Goal: Task Accomplishment & Management: Use online tool/utility

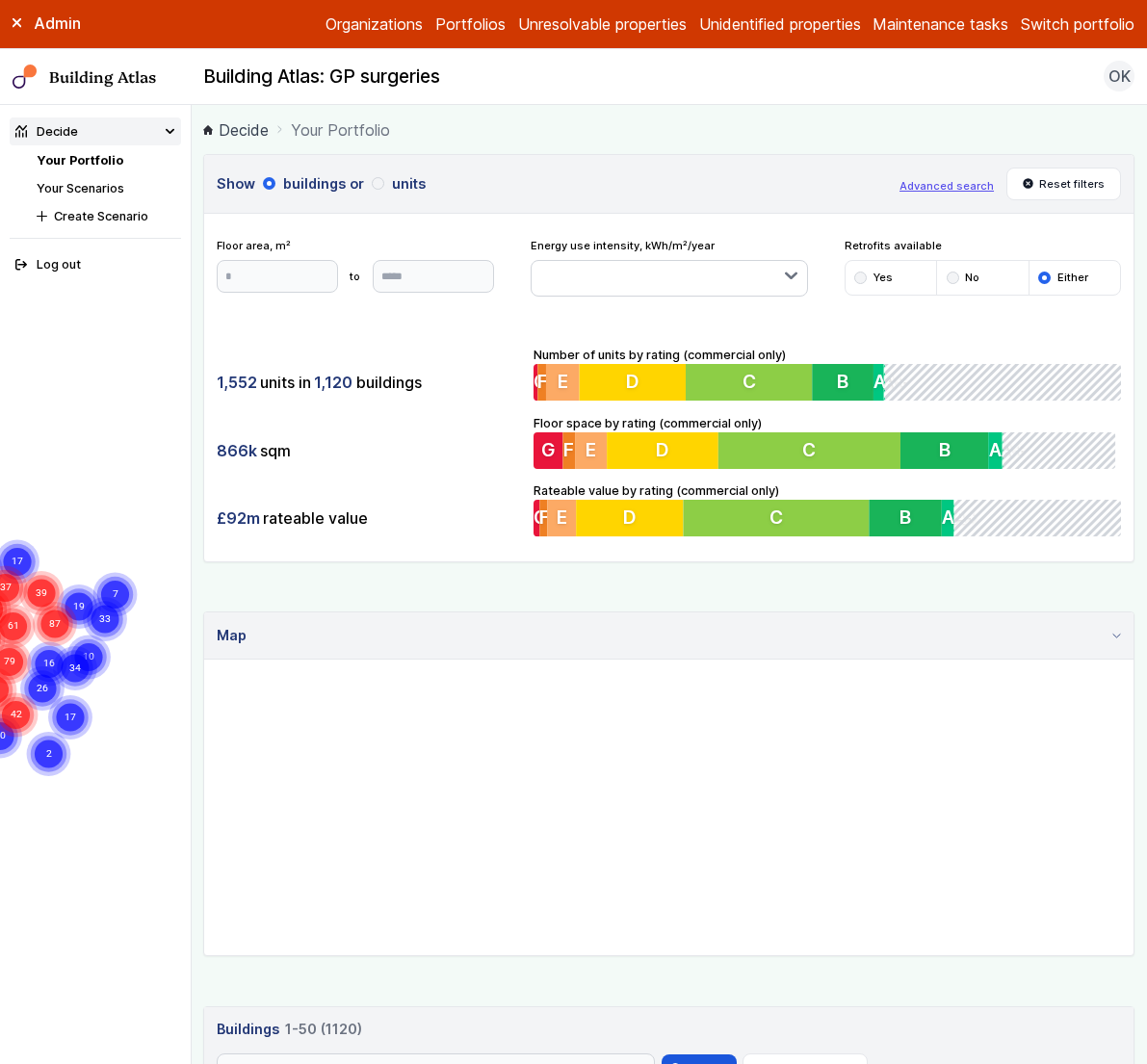
click at [804, 184] on h3 "Show buildings or units" at bounding box center [552, 184] width 670 height 22
click at [890, 97] on nav "Building Atlas Building Atlas: GP surgeries OK Log out" at bounding box center [573, 78] width 1147 height 57
click at [1073, 21] on button "Switch portfolio" at bounding box center [1078, 25] width 114 height 24
click at [0, 0] on button "Assura" at bounding box center [0, 0] width 0 height 0
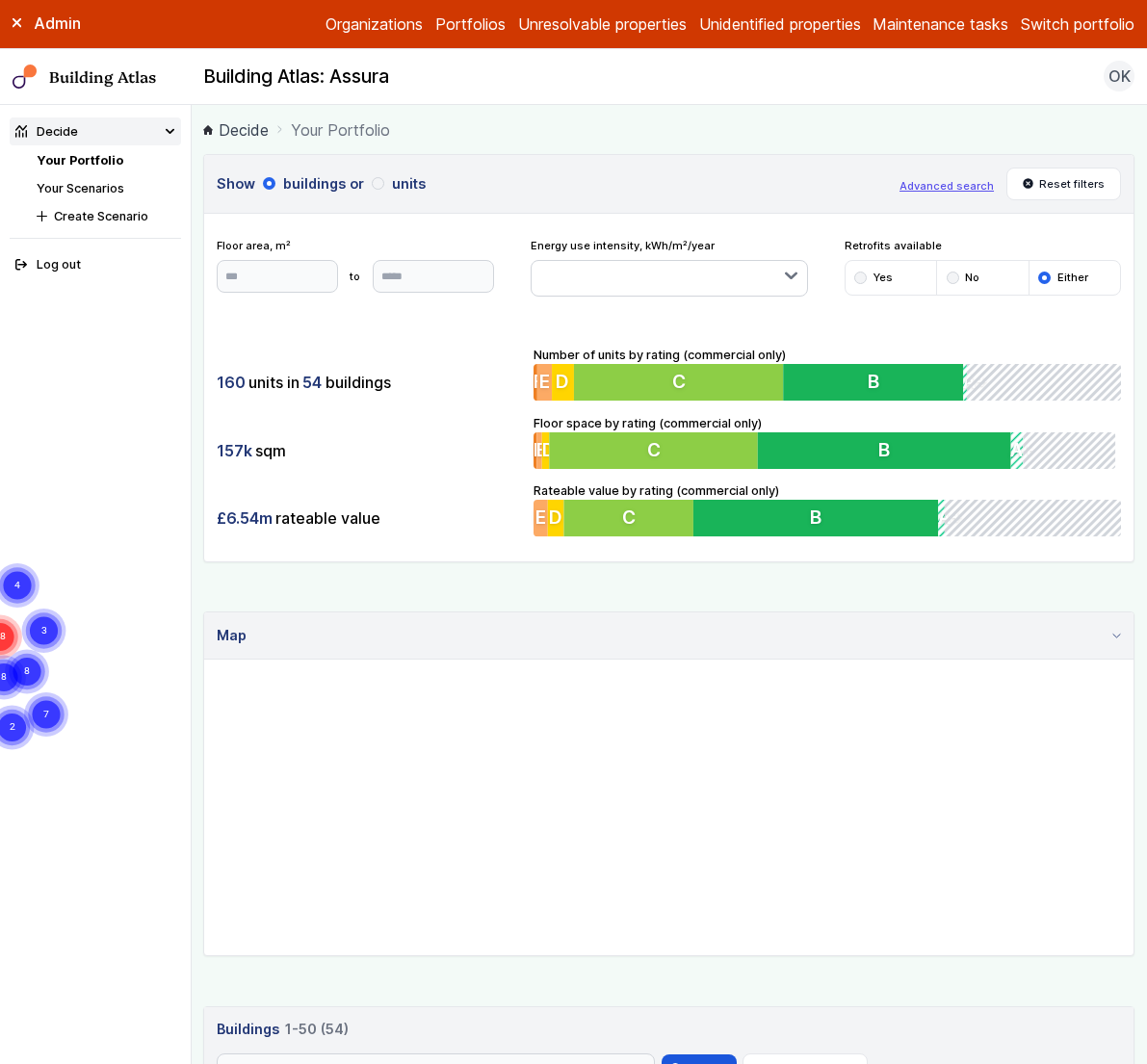
click at [99, 184] on link "Your Scenarios" at bounding box center [80, 188] width 87 height 15
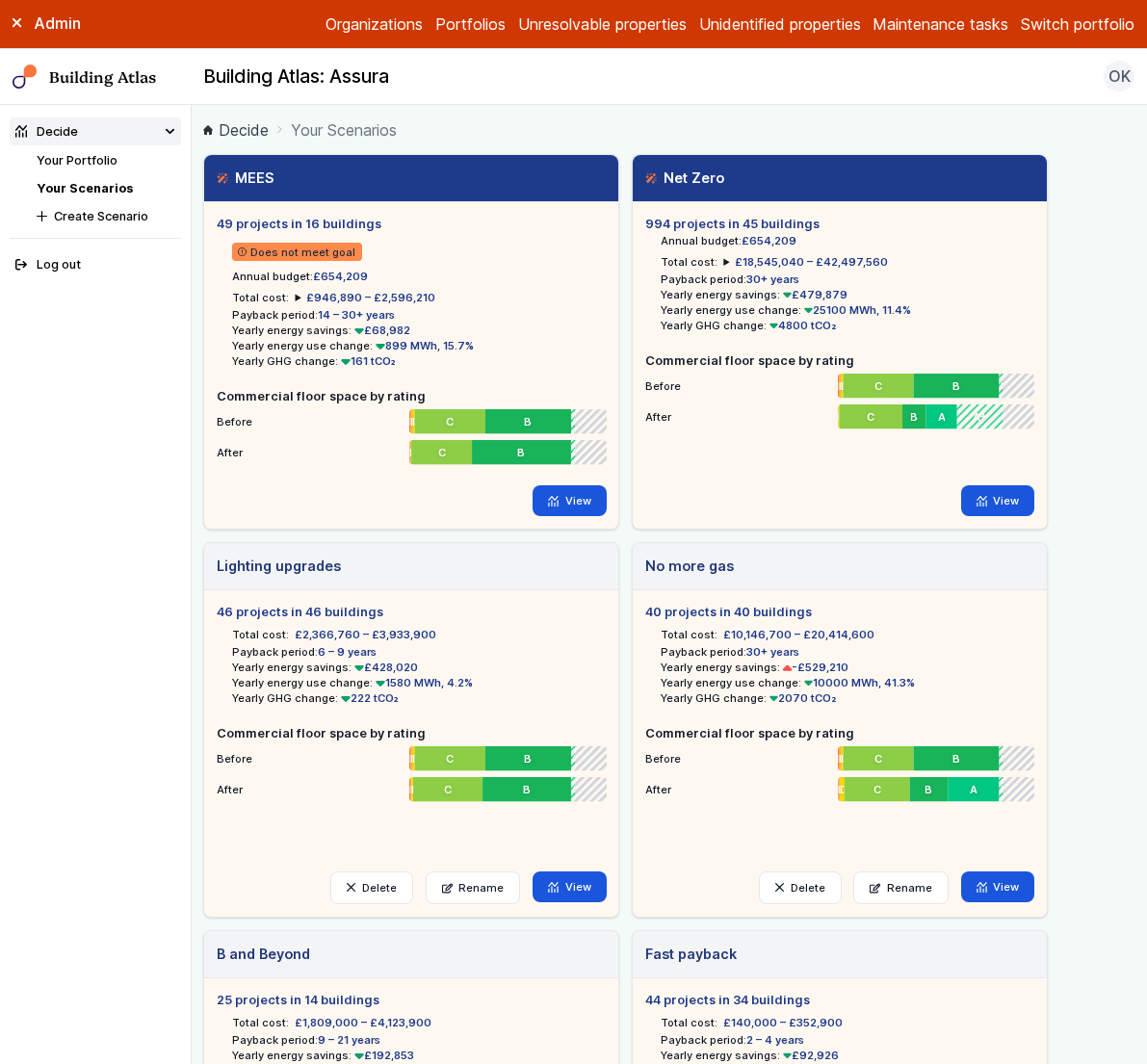
click at [110, 155] on link "Your Portfolio" at bounding box center [77, 160] width 81 height 15
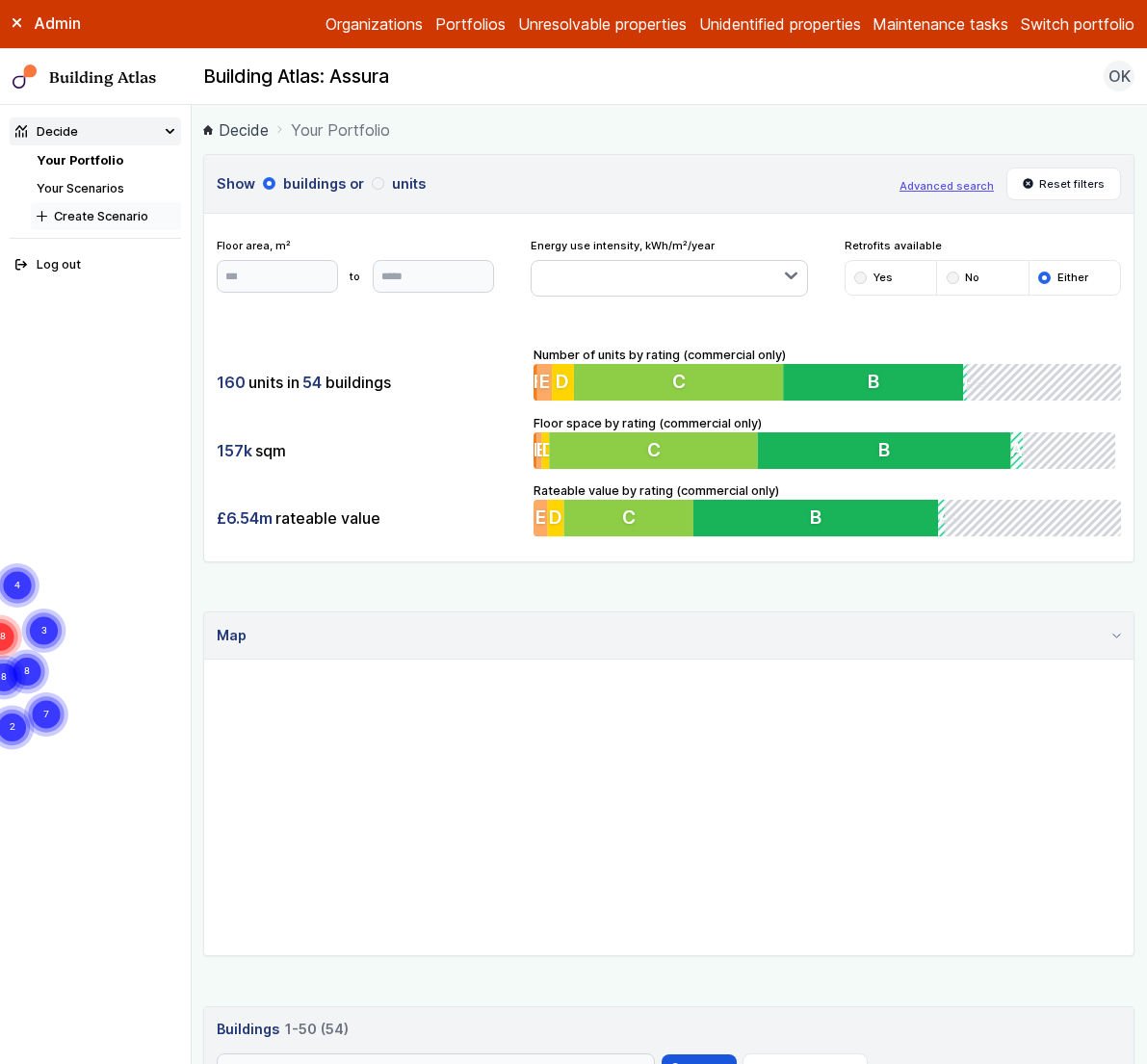
click at [116, 213] on button "Create Scenario" at bounding box center [105, 216] width 150 height 28
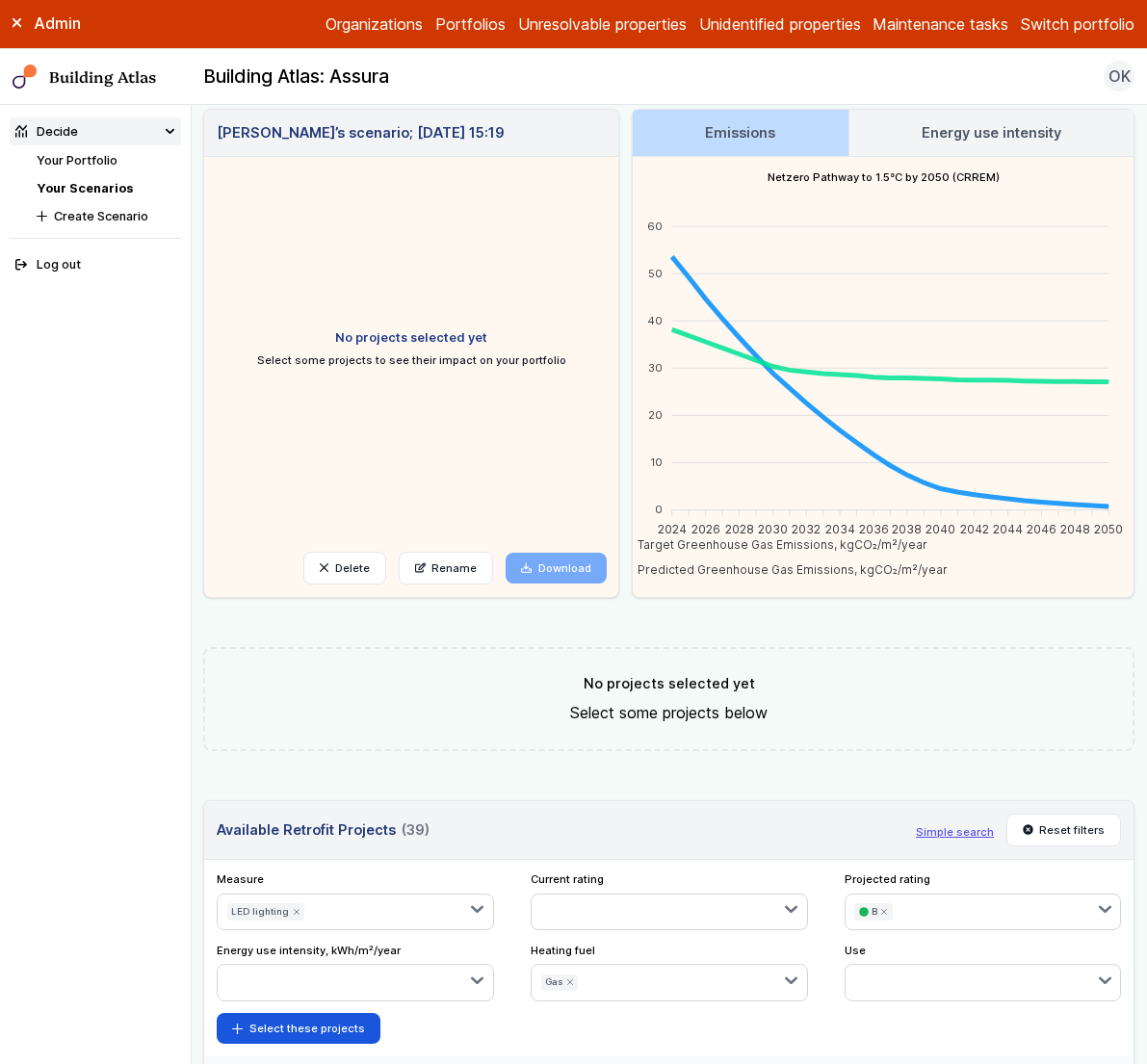
scroll to position [88, 0]
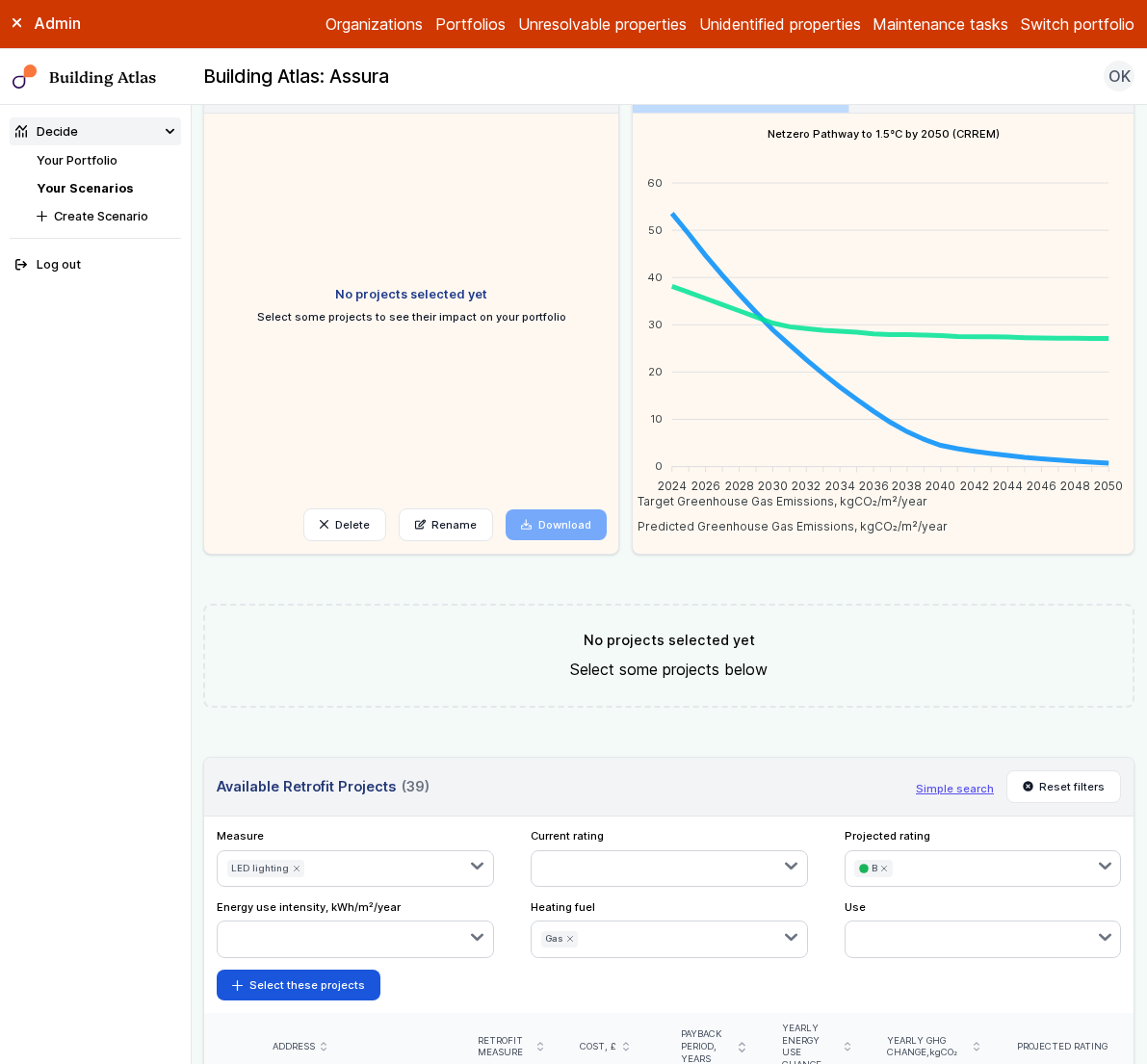
click at [294, 867] on icon "submit" at bounding box center [296, 868] width 5 height 5
click at [96, 187] on link "Your Scenarios" at bounding box center [85, 188] width 96 height 15
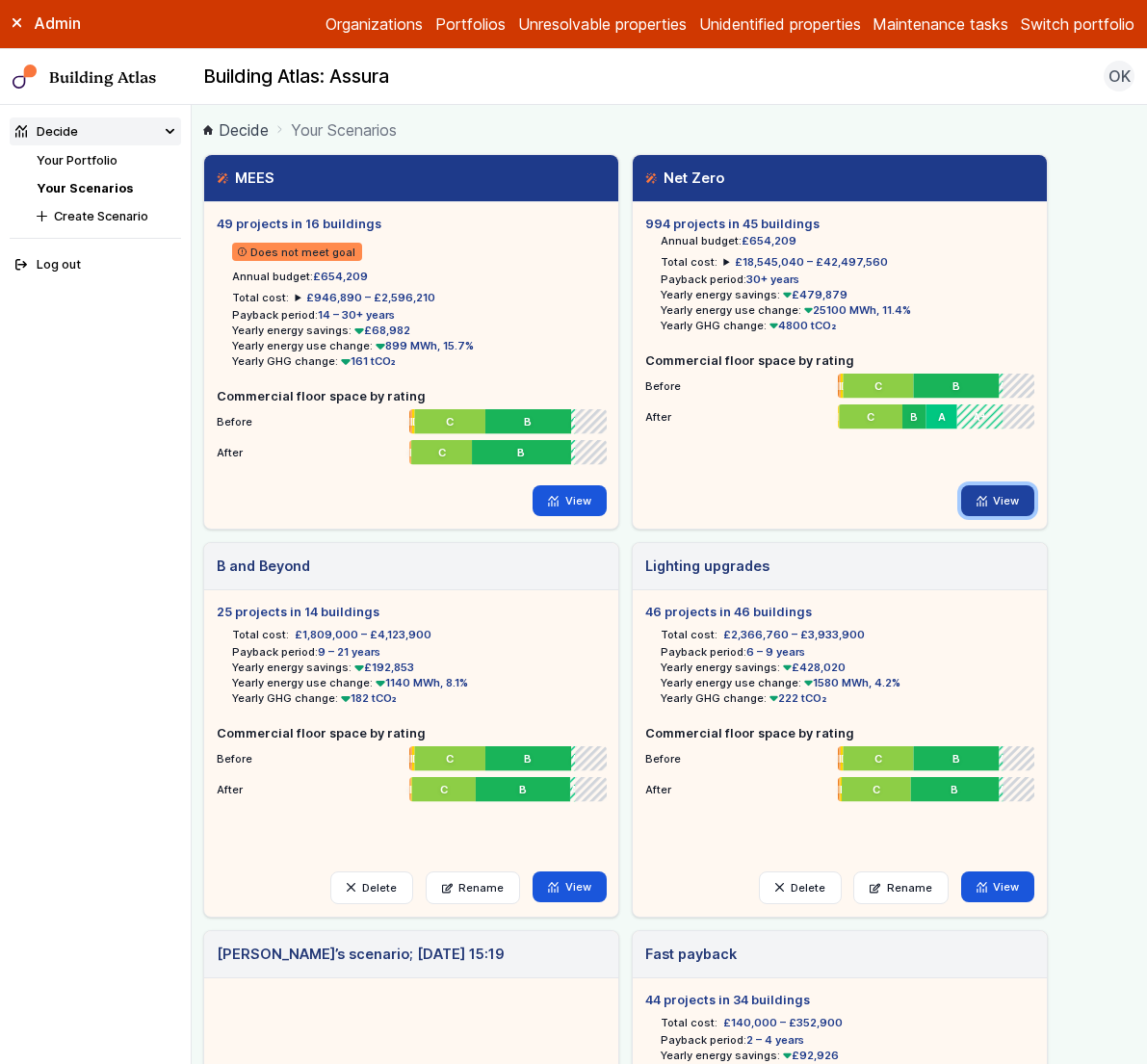
click at [1014, 494] on link "View" at bounding box center [998, 500] width 74 height 30
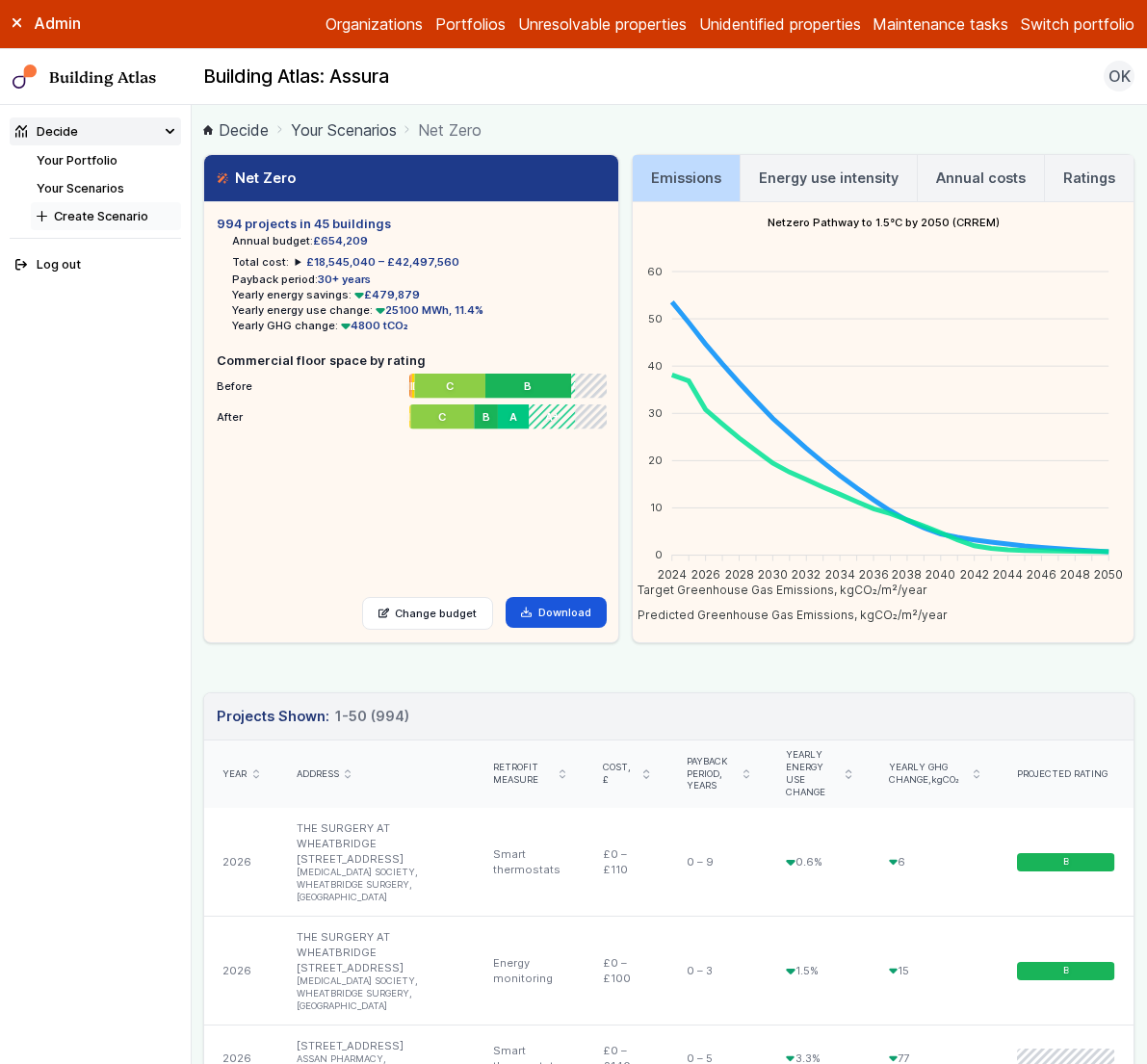
click at [85, 213] on button "Create Scenario" at bounding box center [105, 216] width 150 height 28
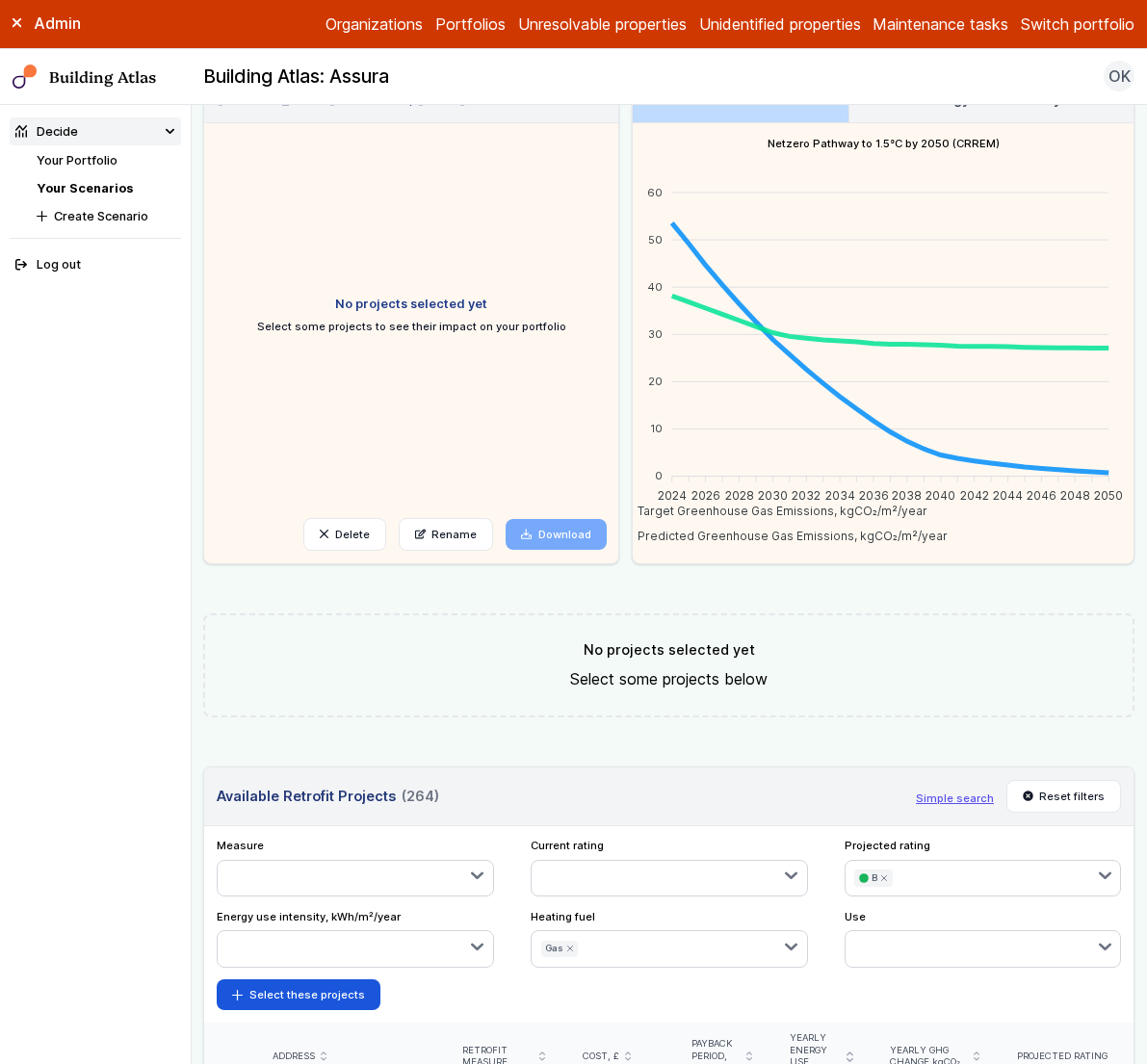
scroll to position [86, 0]
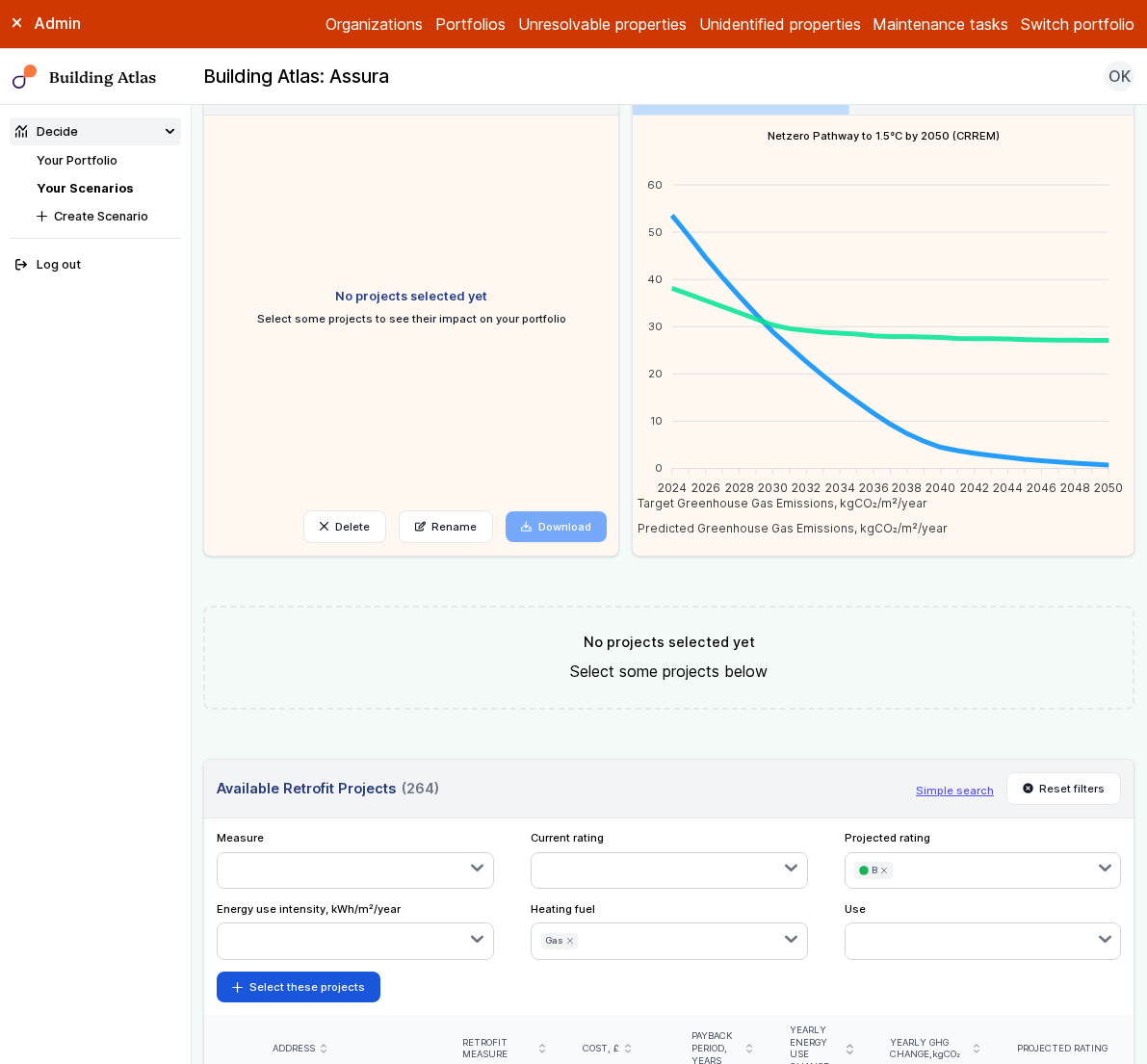
click at [883, 868] on icon "submit" at bounding box center [885, 869] width 5 height 5
click at [98, 190] on link "Your Scenarios" at bounding box center [85, 188] width 96 height 15
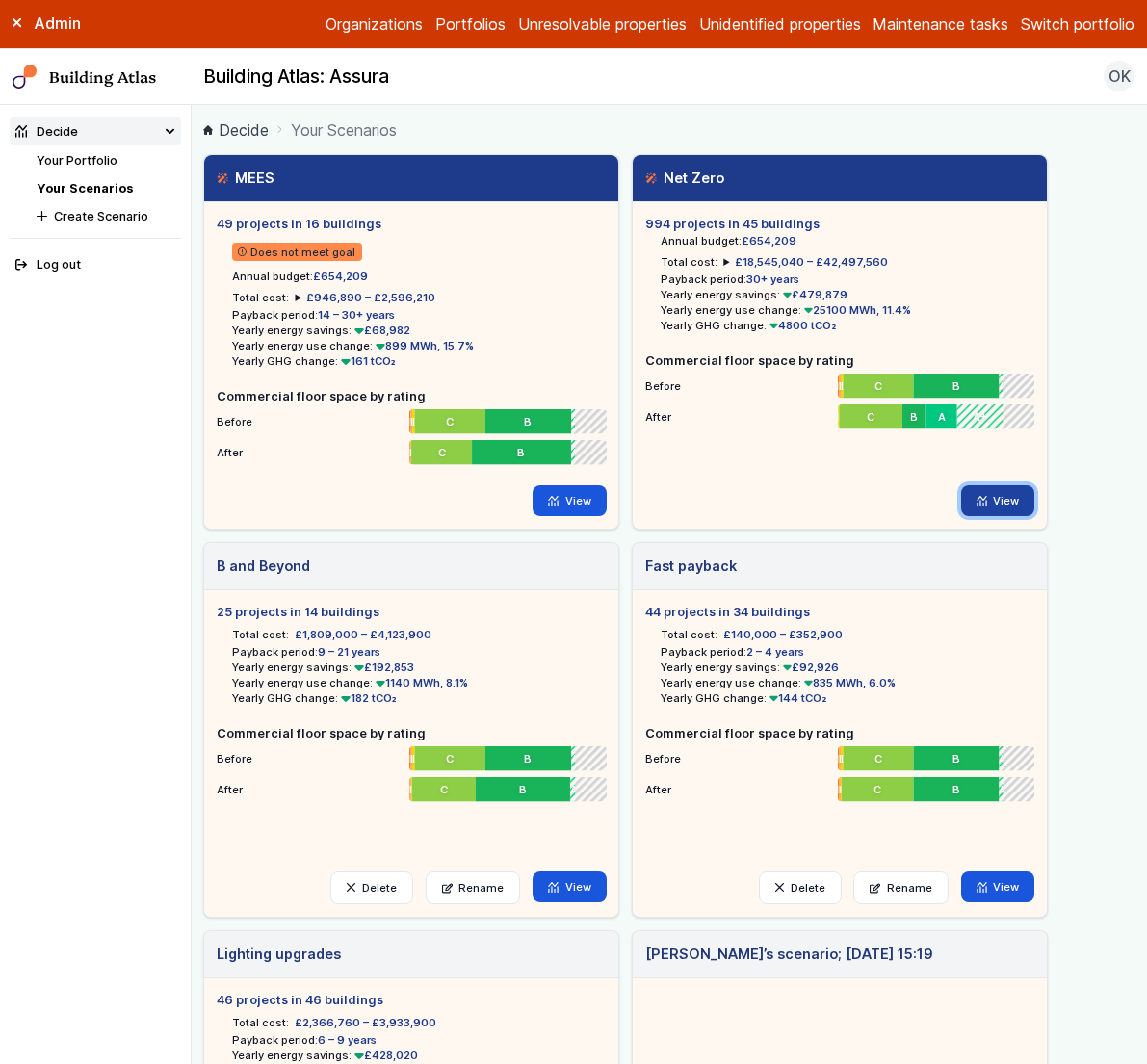
click at [989, 496] on link "View" at bounding box center [998, 500] width 74 height 30
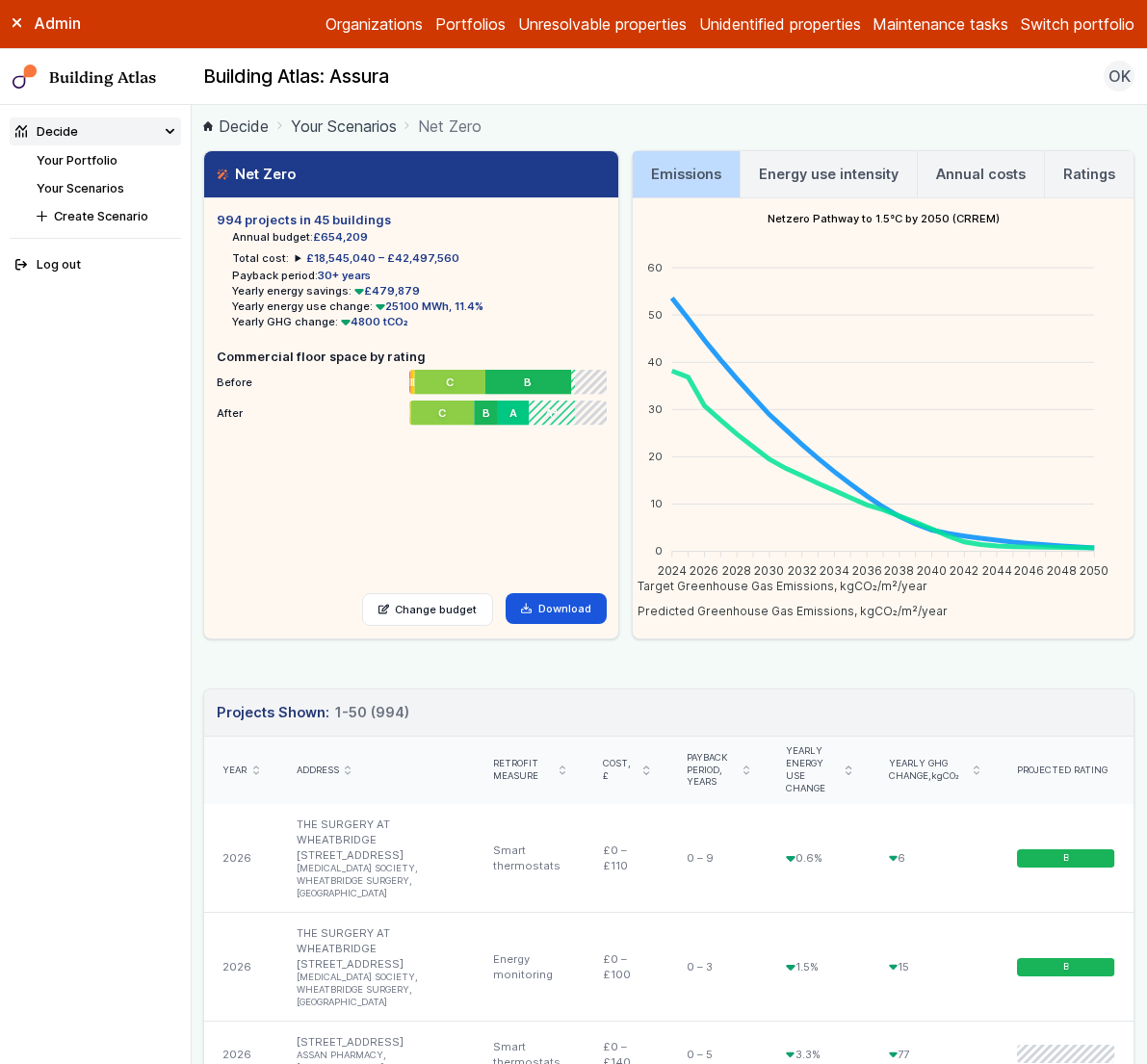
scroll to position [8, 0]
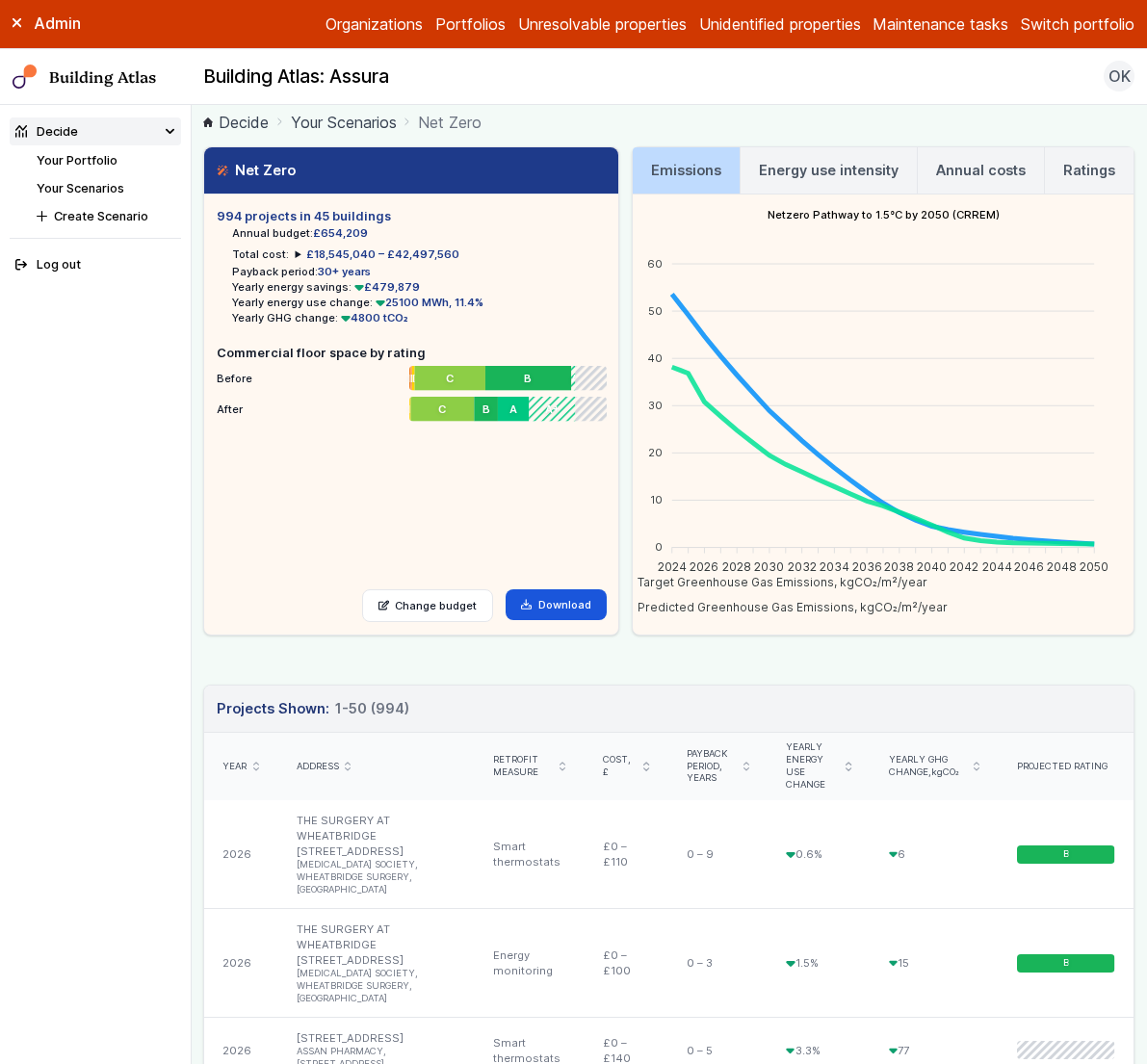
click at [845, 181] on link "Energy use intensity" at bounding box center [829, 170] width 176 height 46
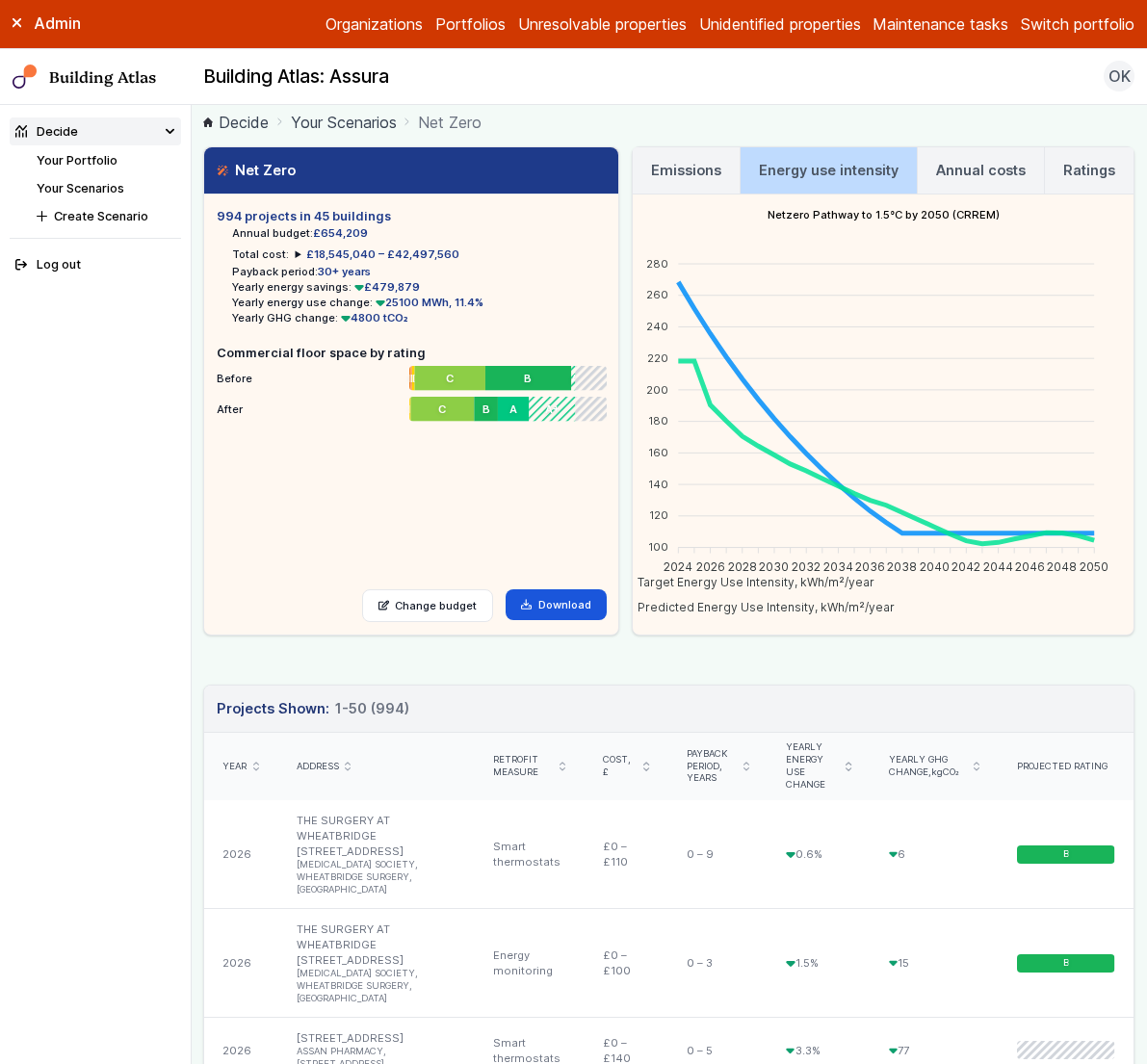
click at [983, 175] on h3 "Annual costs" at bounding box center [981, 171] width 89 height 22
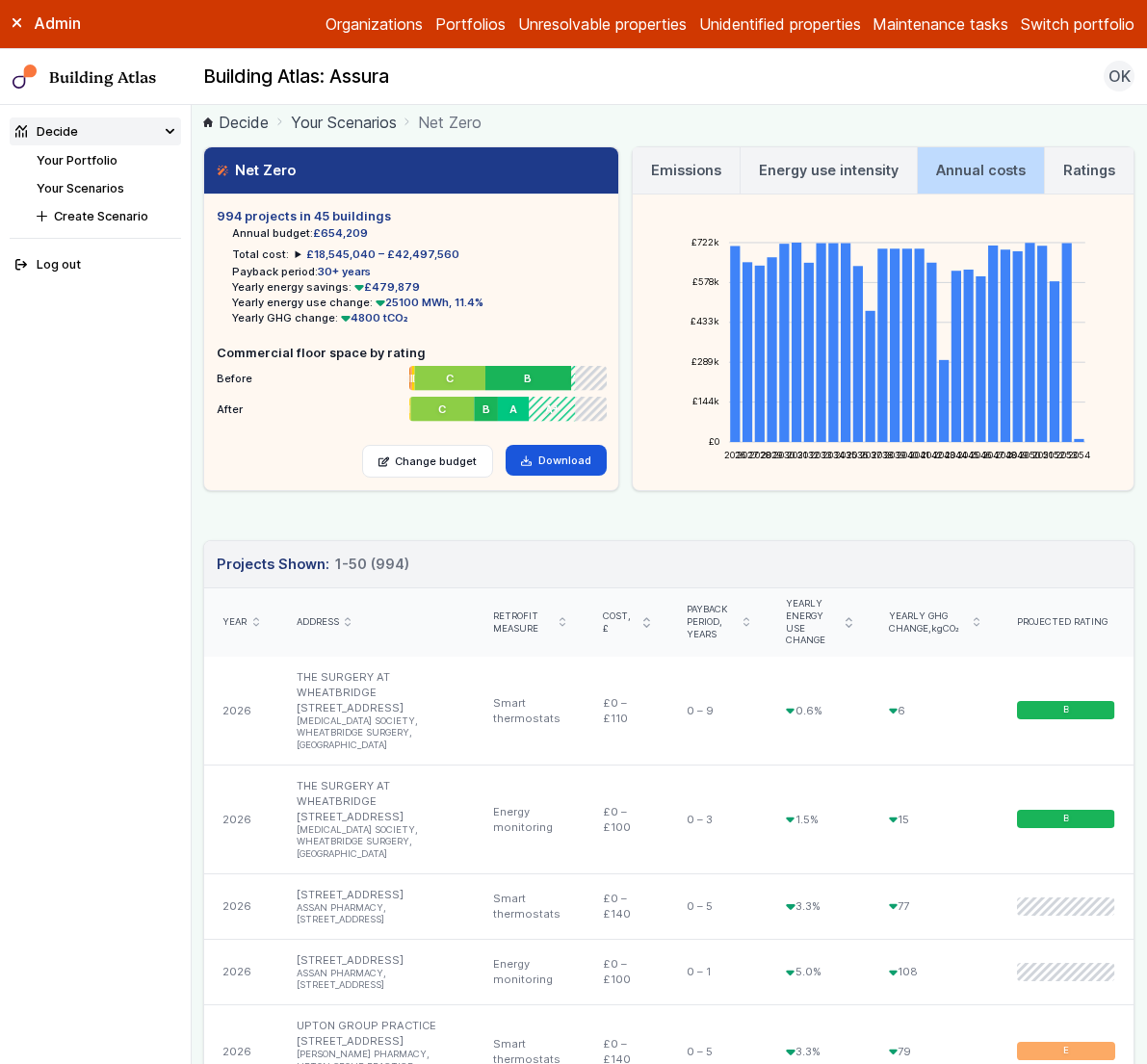
click at [835, 167] on h3 "Energy use intensity" at bounding box center [829, 171] width 140 height 22
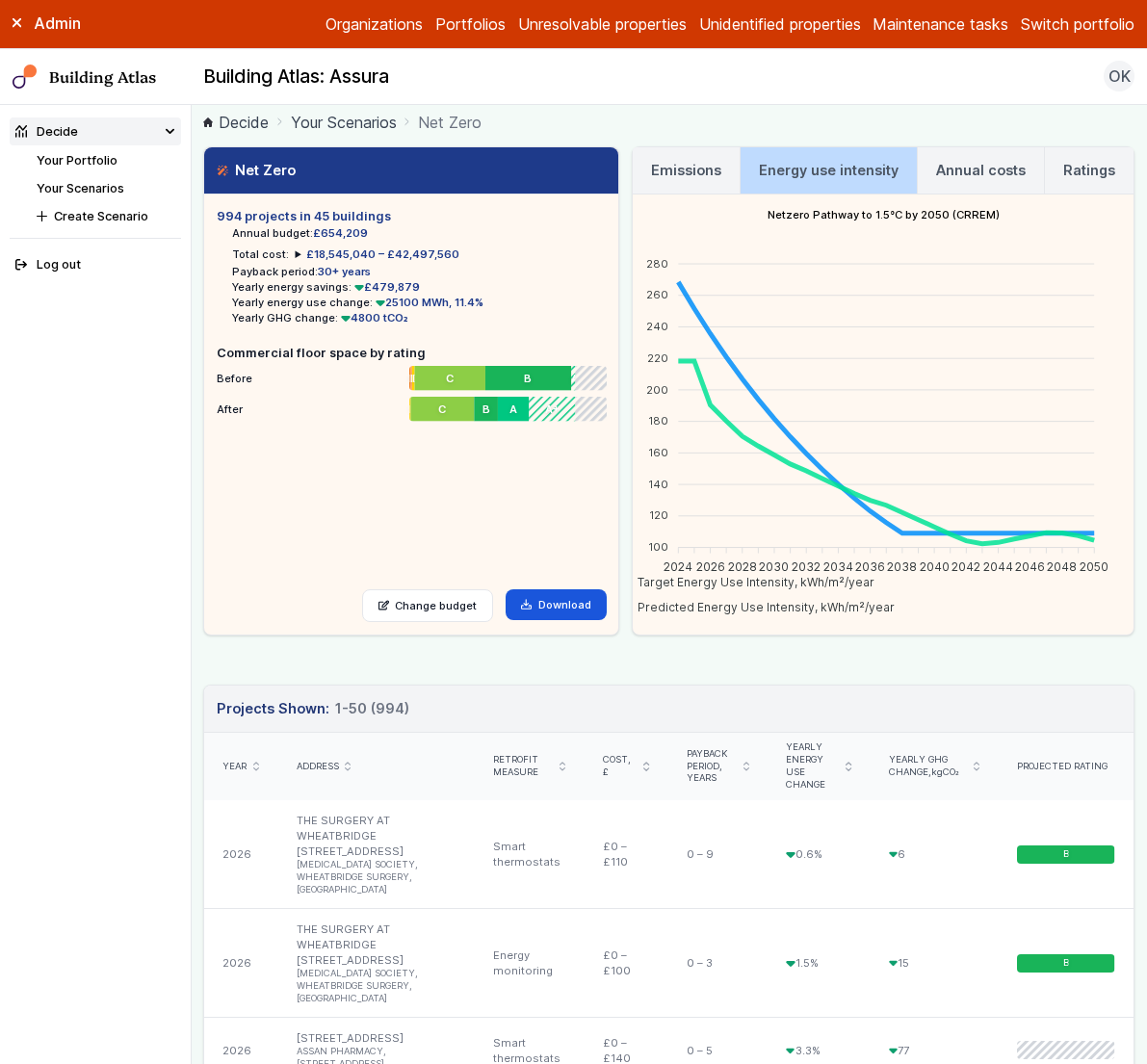
click at [703, 164] on h3 "Emissions" at bounding box center [687, 171] width 71 height 22
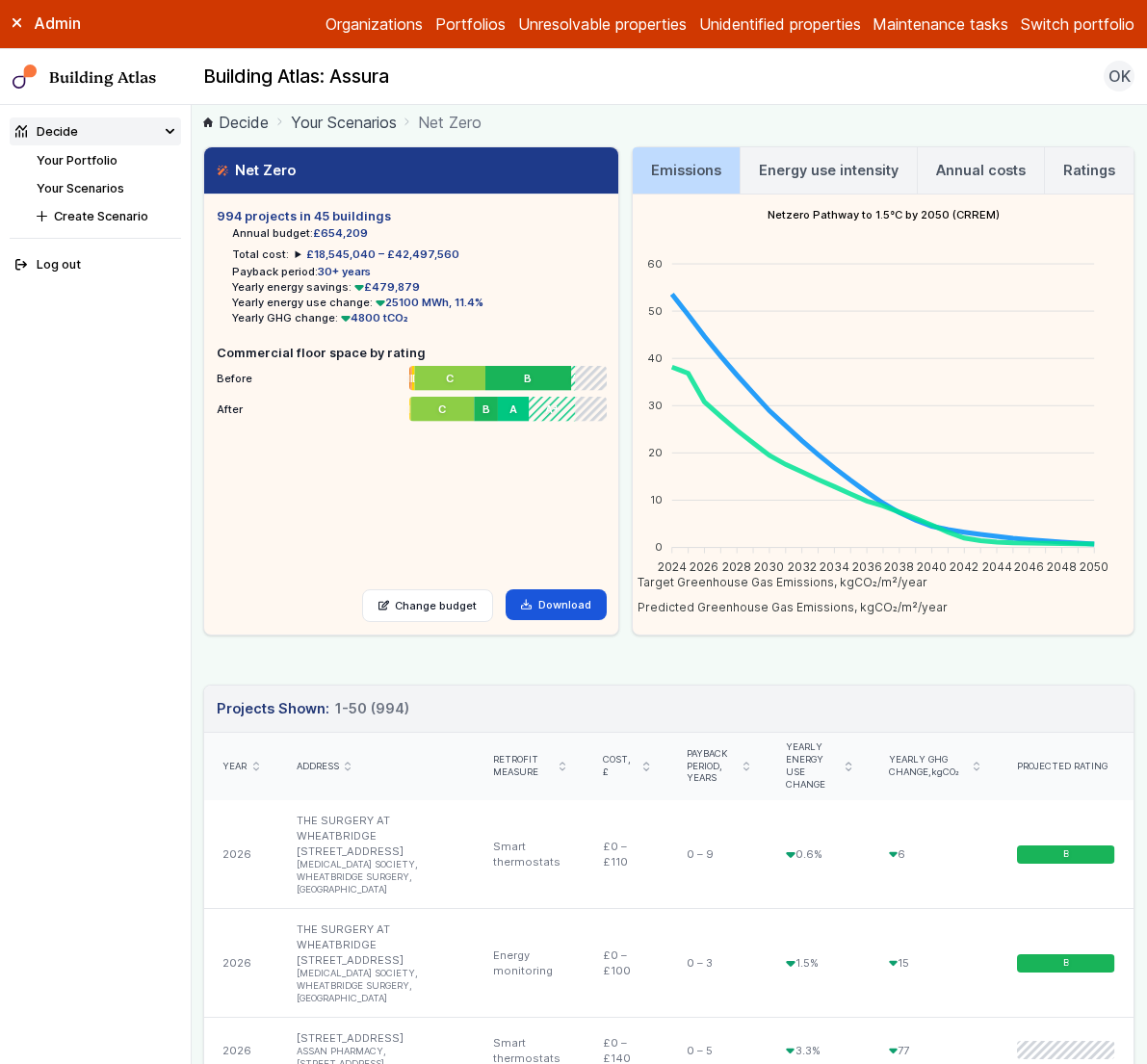
click at [795, 170] on h3 "Energy use intensity" at bounding box center [829, 171] width 140 height 22
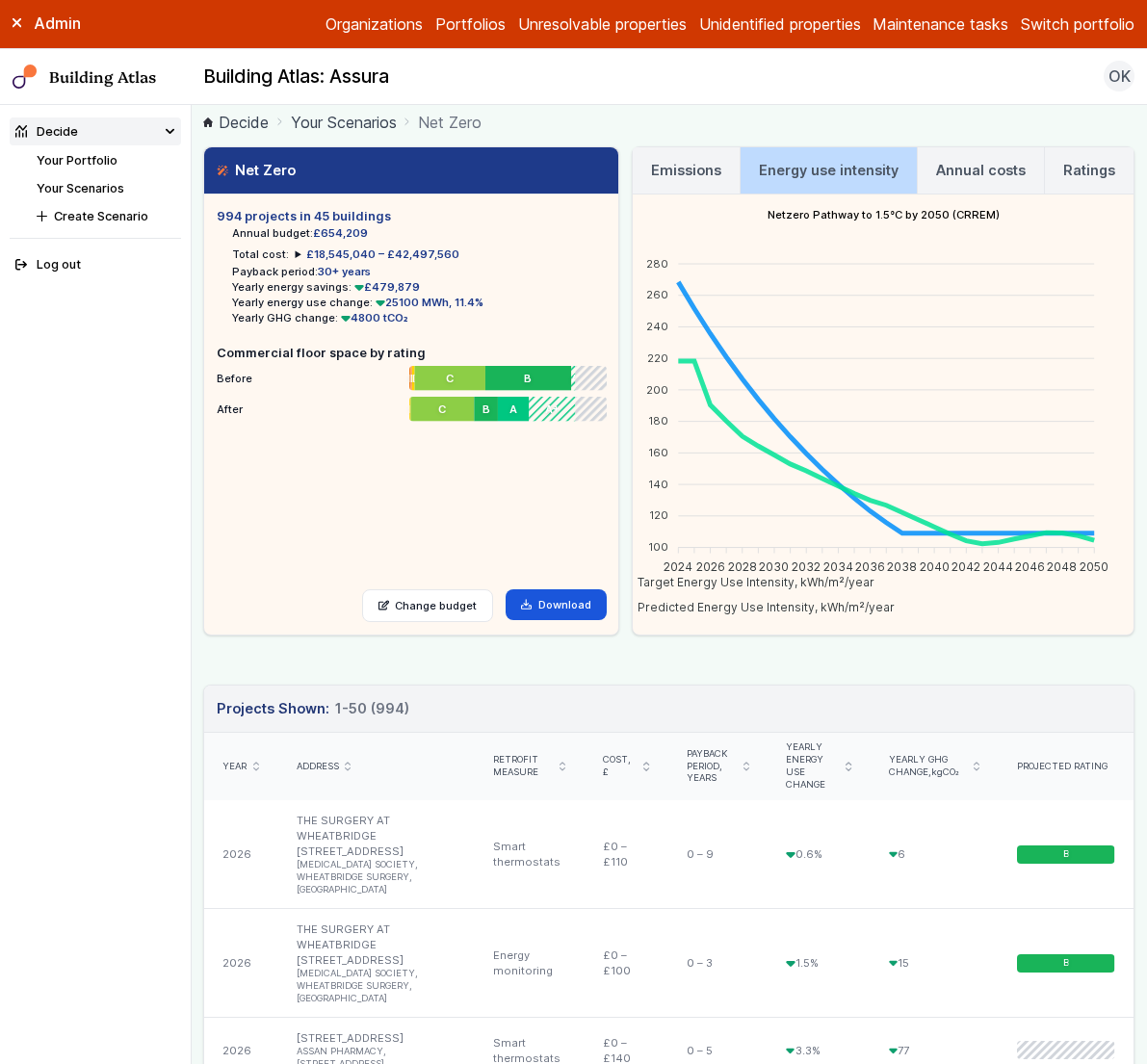
click at [703, 173] on h3 "Emissions" at bounding box center [687, 171] width 71 height 22
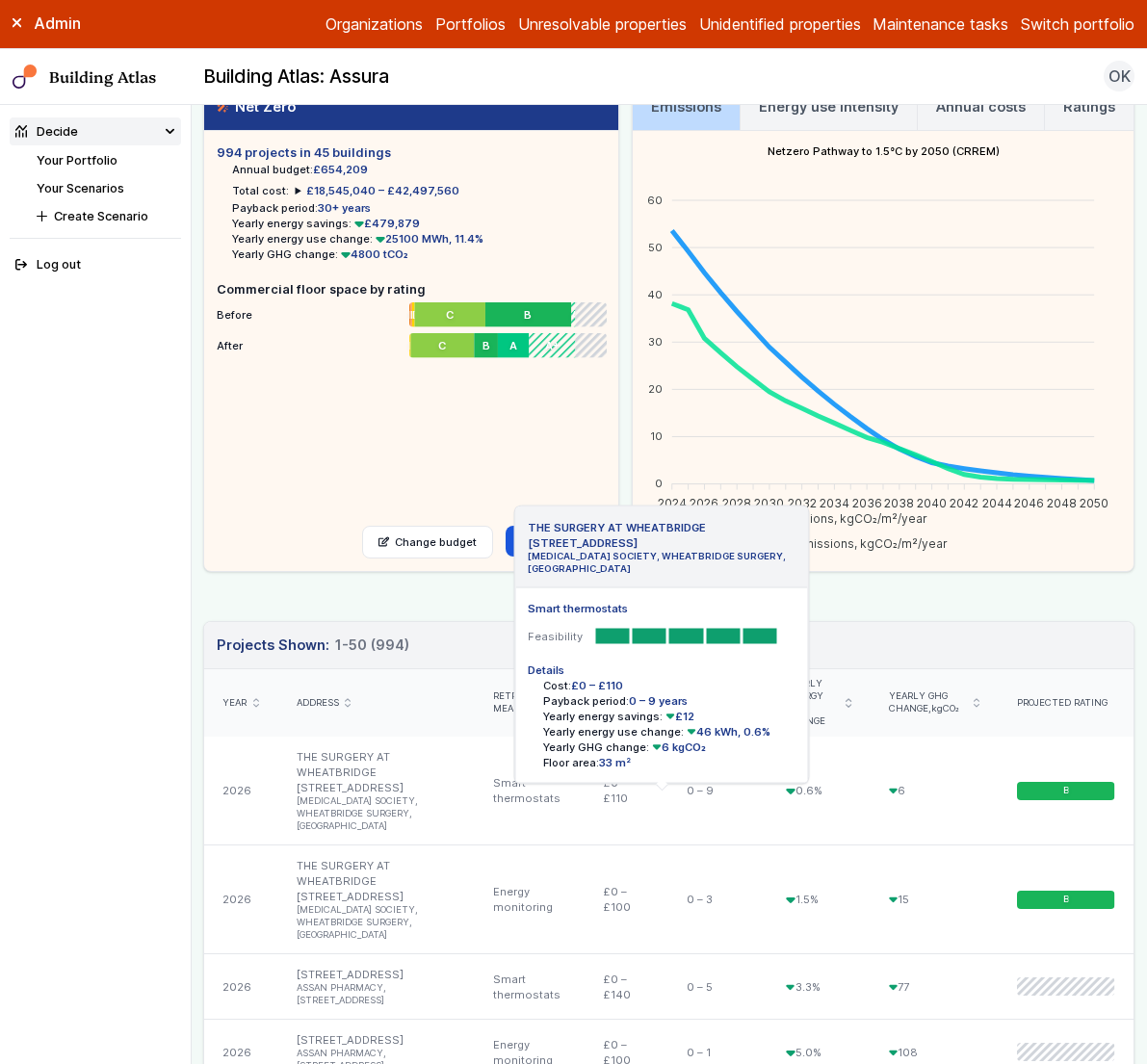
scroll to position [0, 0]
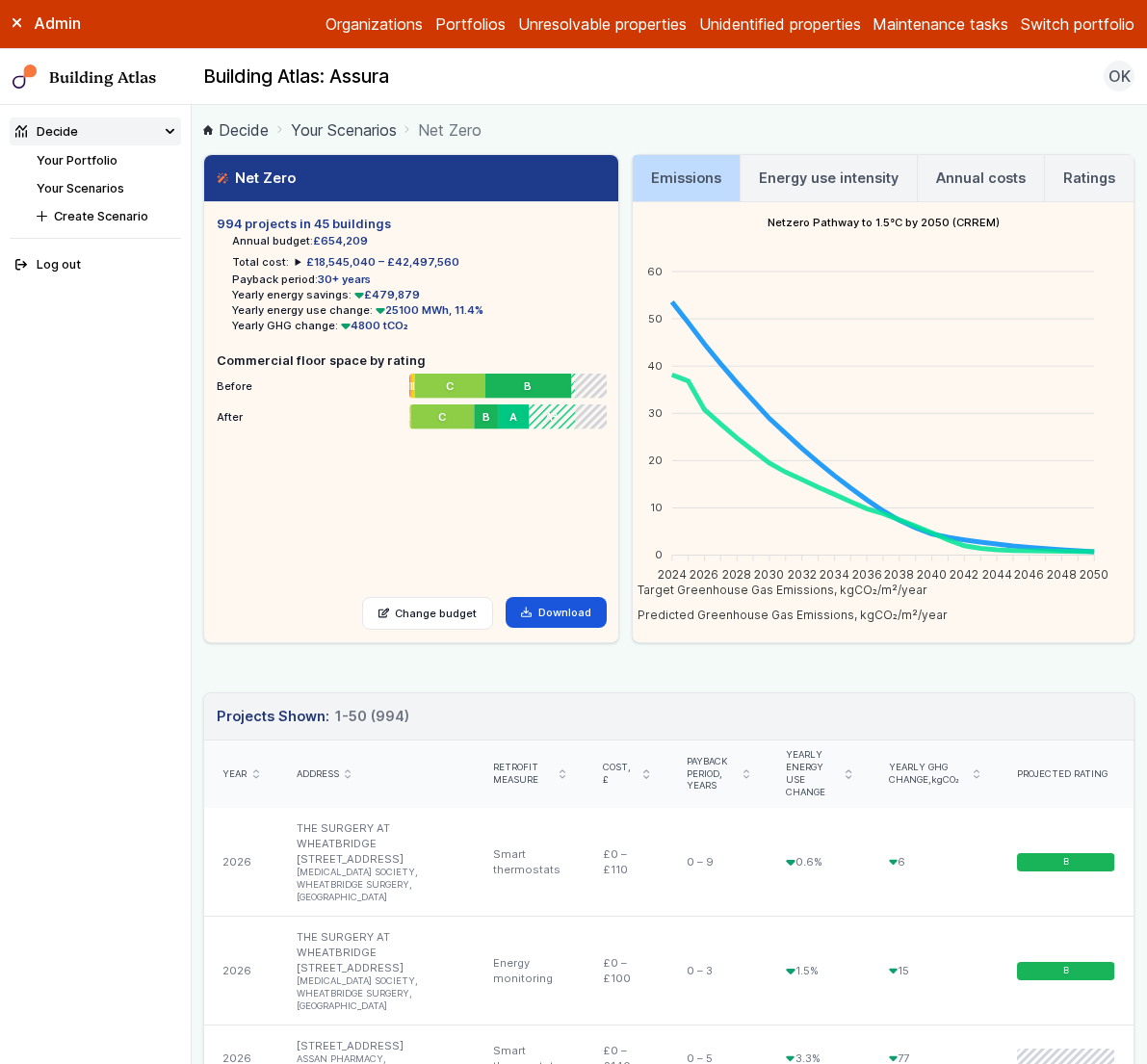
click at [81, 184] on link "Your Scenarios" at bounding box center [80, 188] width 87 height 15
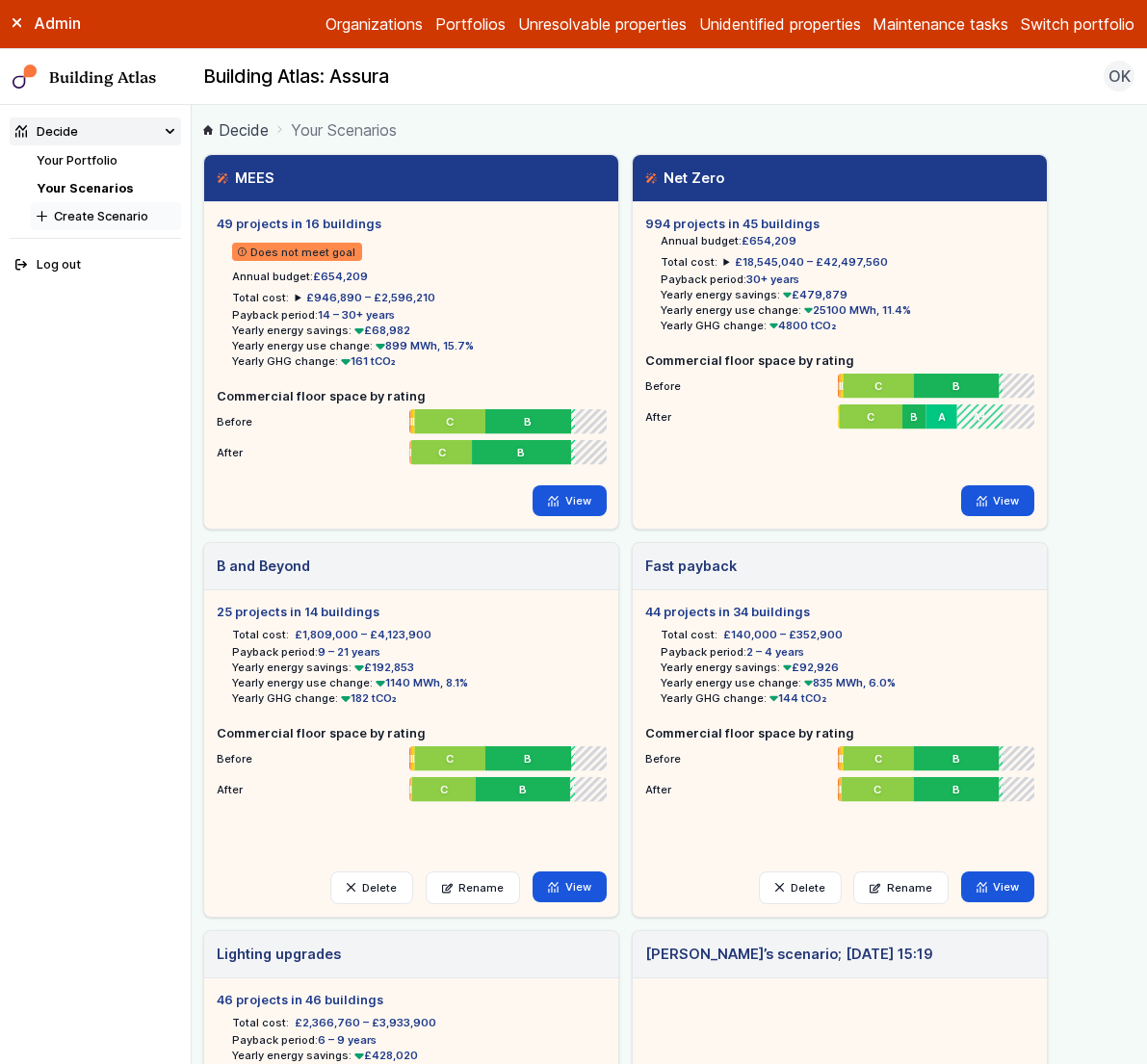
click at [104, 219] on button "Create Scenario" at bounding box center [105, 216] width 150 height 28
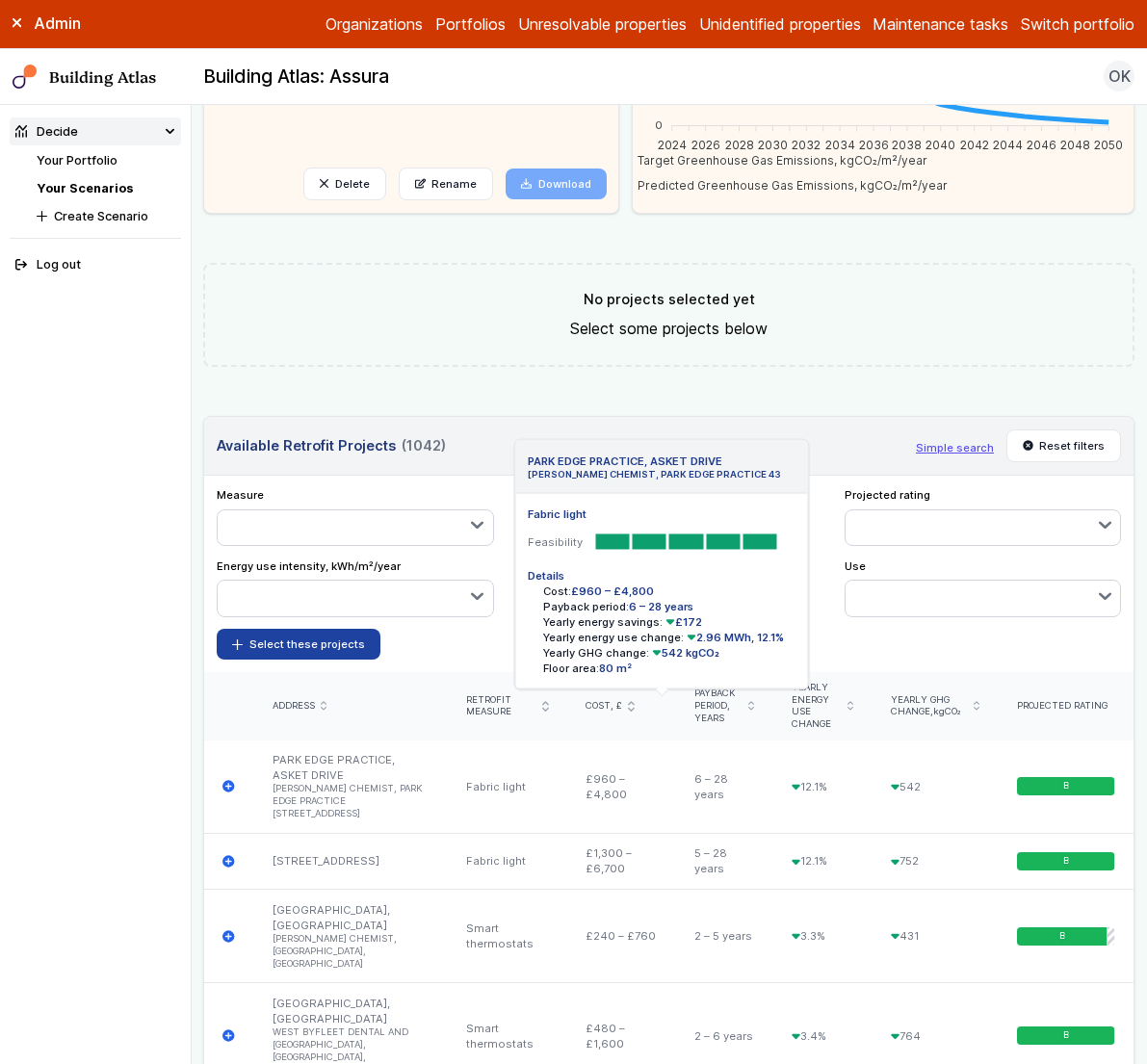
scroll to position [469, 0]
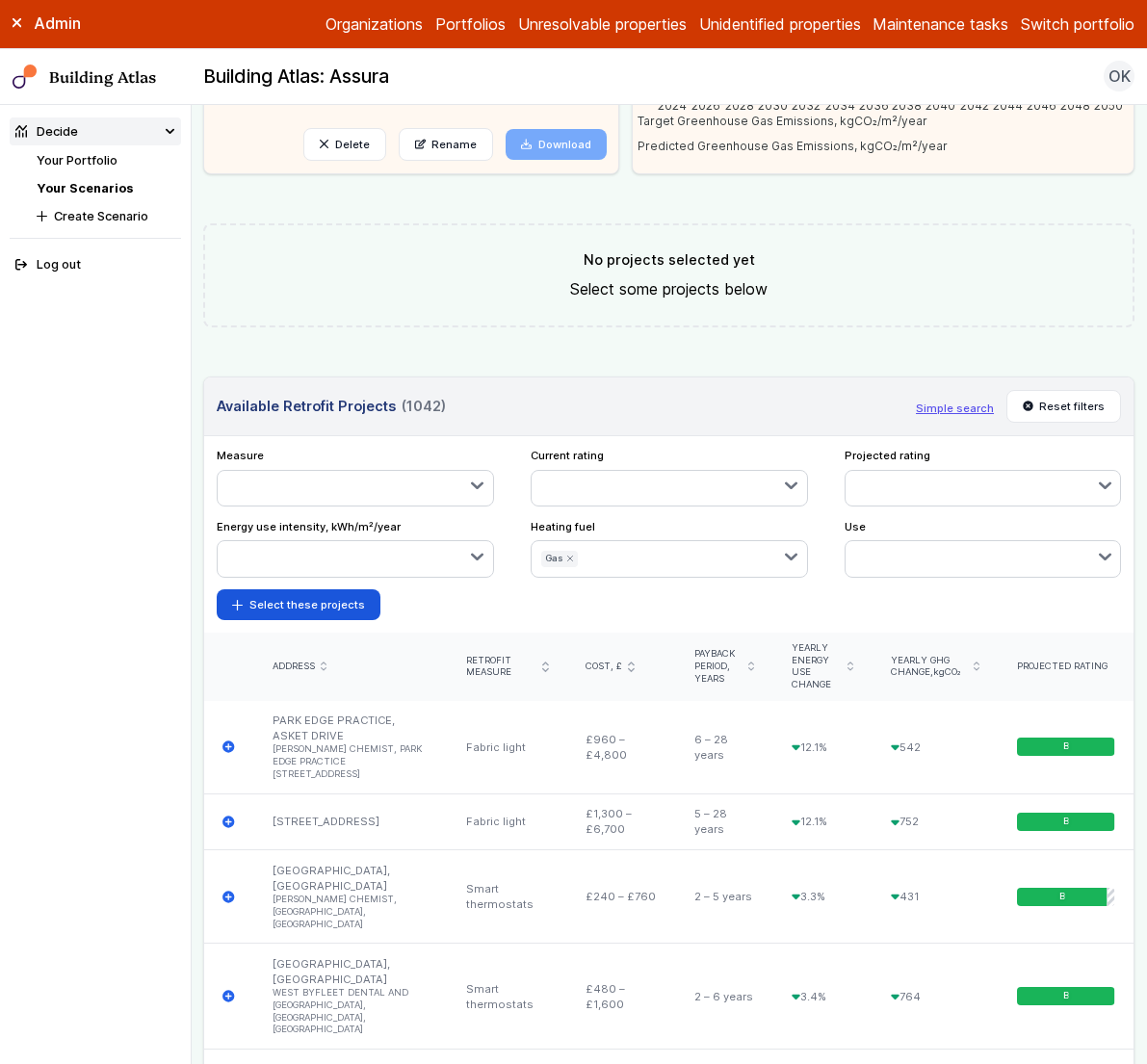
click at [393, 487] on button "button" at bounding box center [356, 487] width 275 height 34
click at [0, 0] on span "Heat pump" at bounding box center [0, 0] width 0 height 0
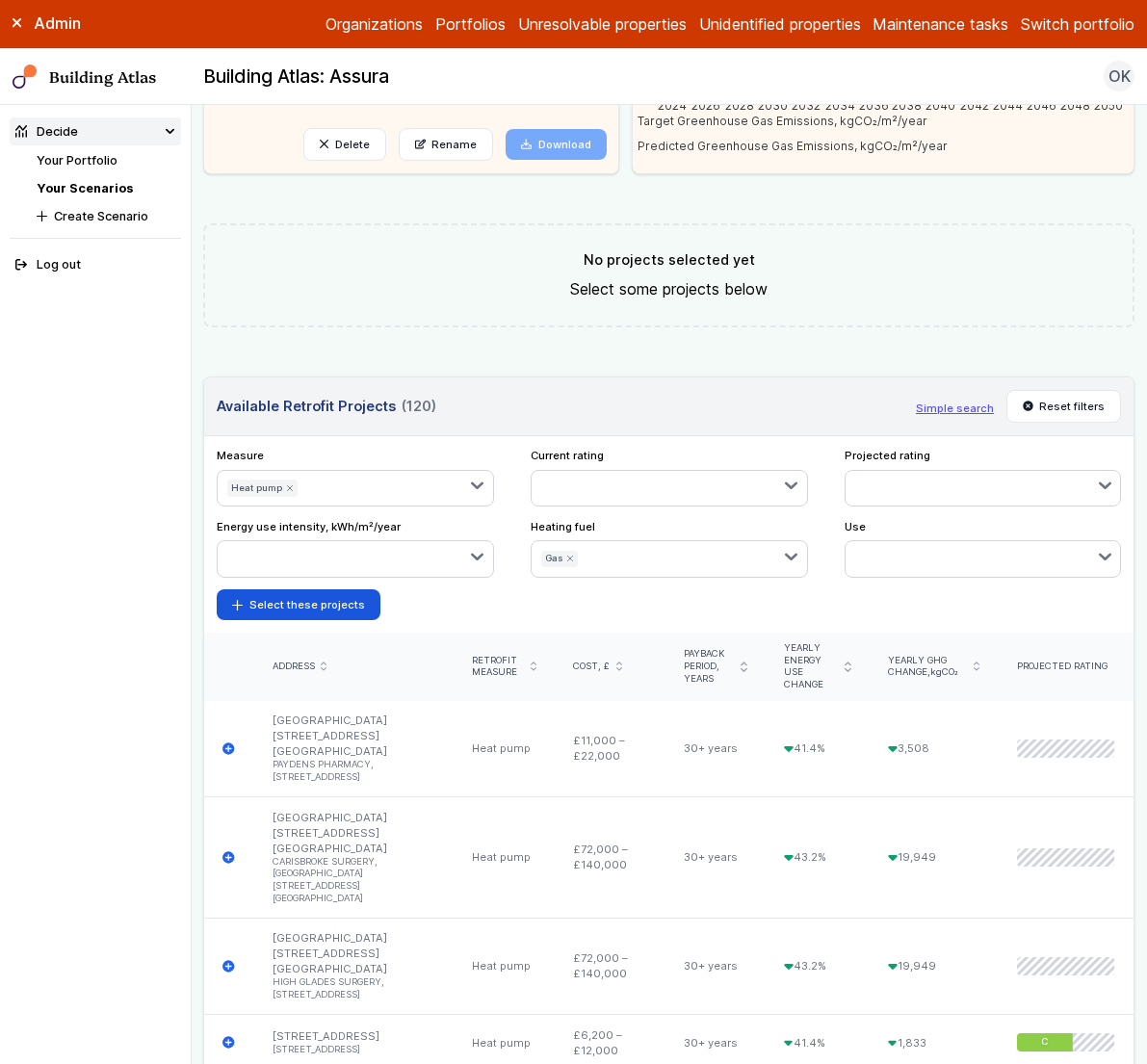
click at [362, 499] on button "button" at bounding box center [400, 487] width 186 height 34
click at [0, 0] on button "Fabric deep" at bounding box center [0, 0] width 0 height 0
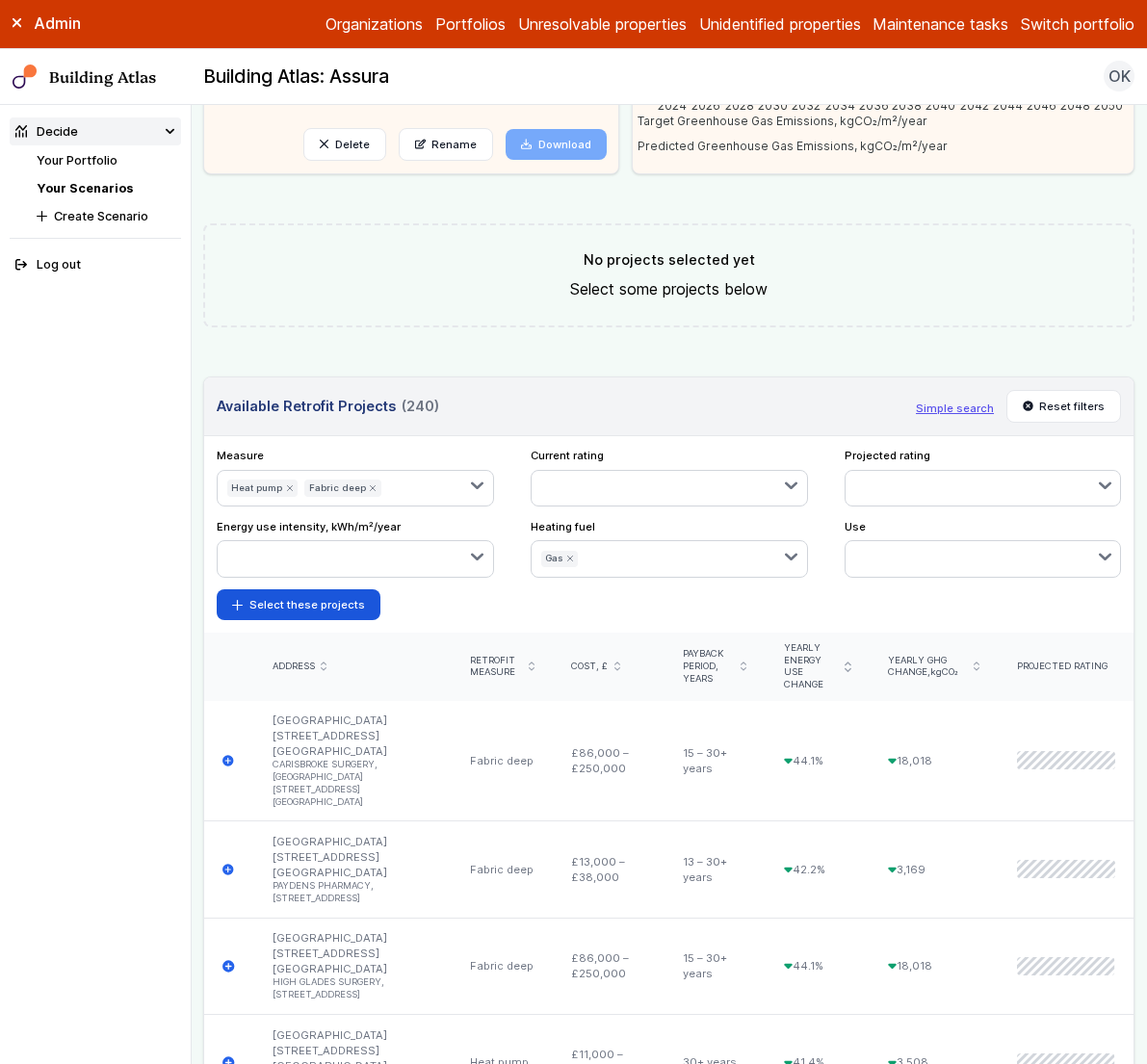
click at [568, 558] on icon "submit" at bounding box center [570, 559] width 8 height 8
click at [370, 485] on icon "submit" at bounding box center [372, 487] width 5 height 5
click at [286, 488] on icon "submit" at bounding box center [290, 488] width 8 height 8
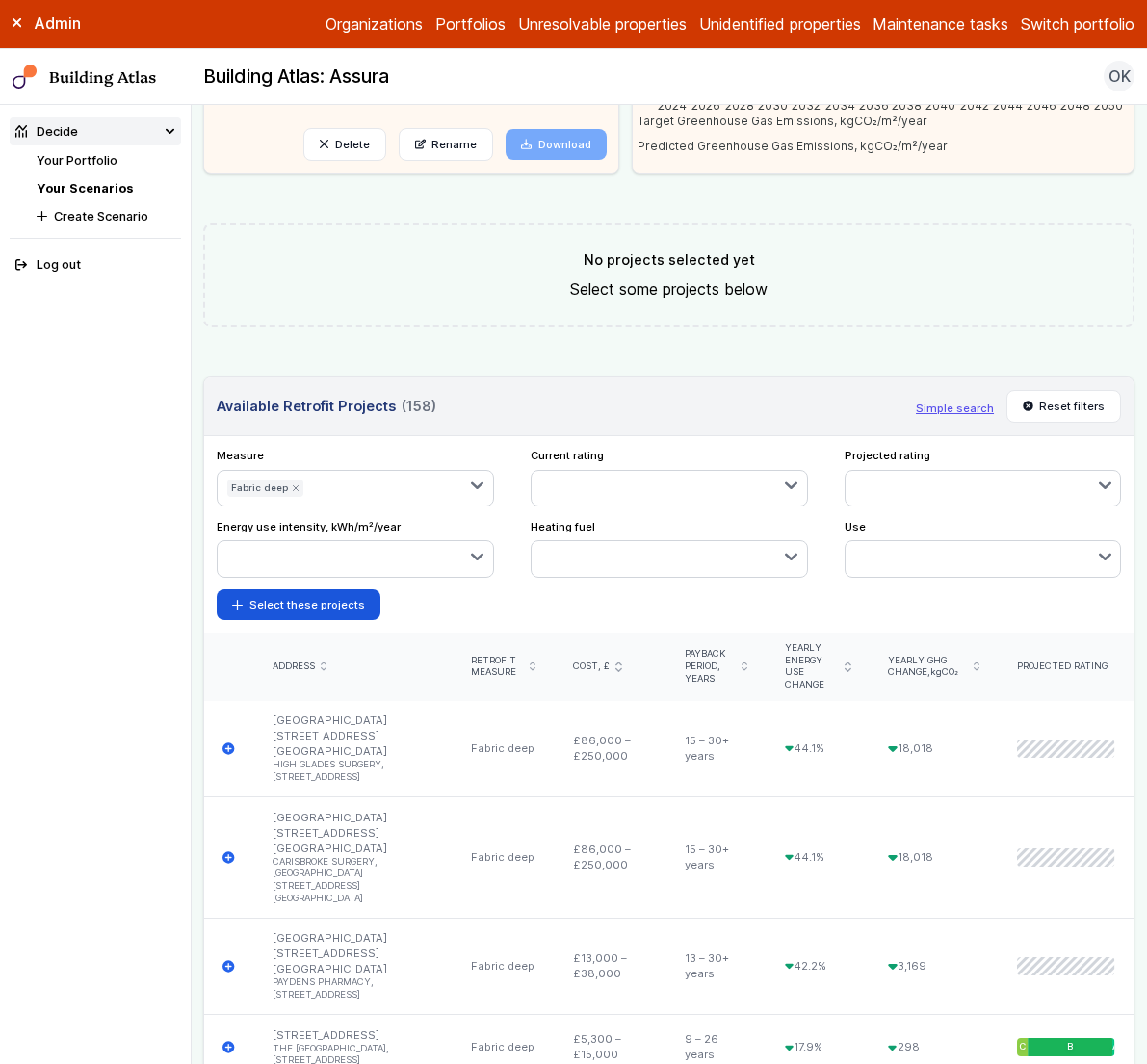
click at [286, 488] on button "Fabric deep" at bounding box center [265, 487] width 77 height 17
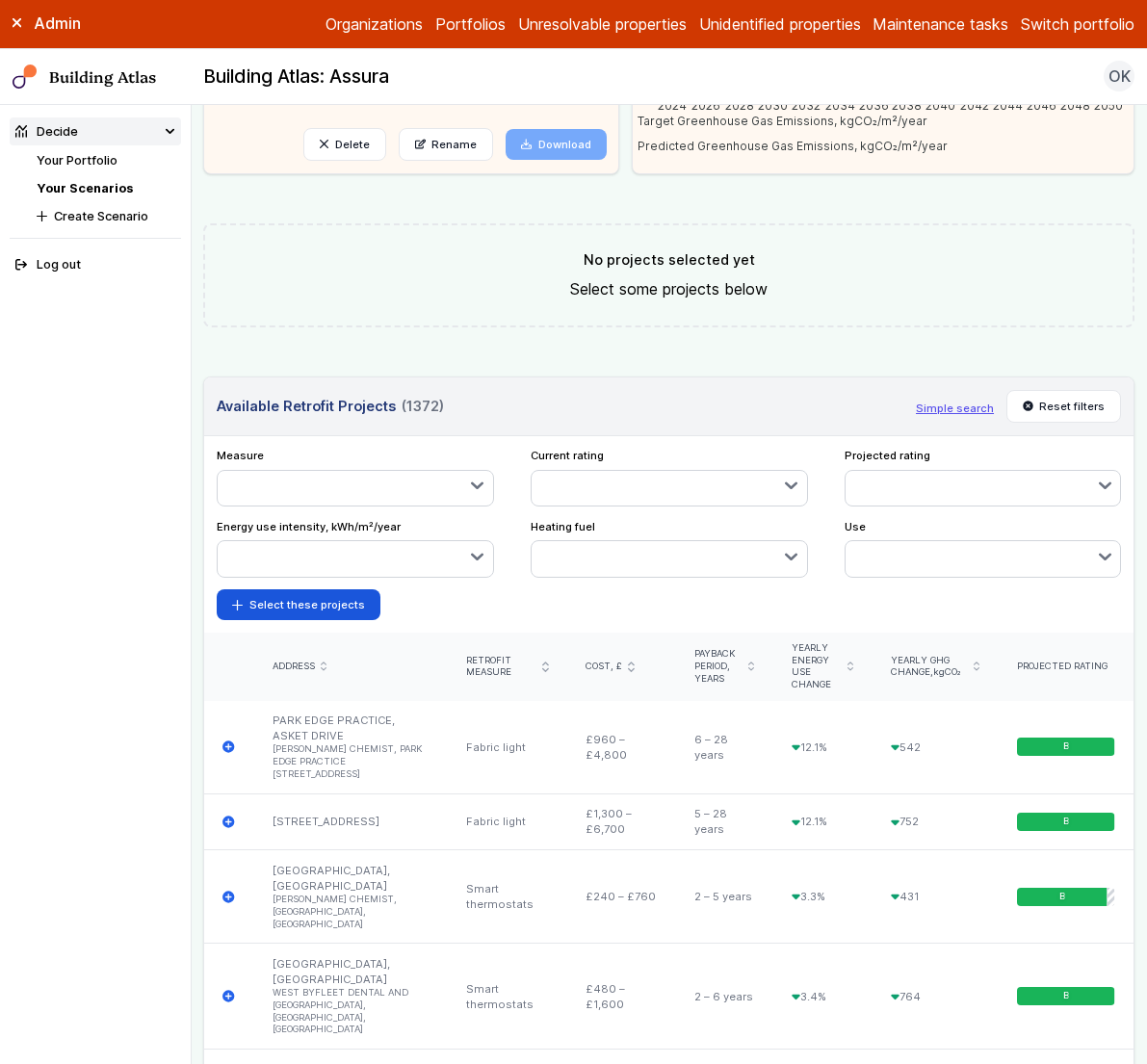
click at [393, 496] on button "button" at bounding box center [356, 487] width 275 height 34
click at [0, 0] on span "Heat pump fabric deep" at bounding box center [0, 0] width 0 height 0
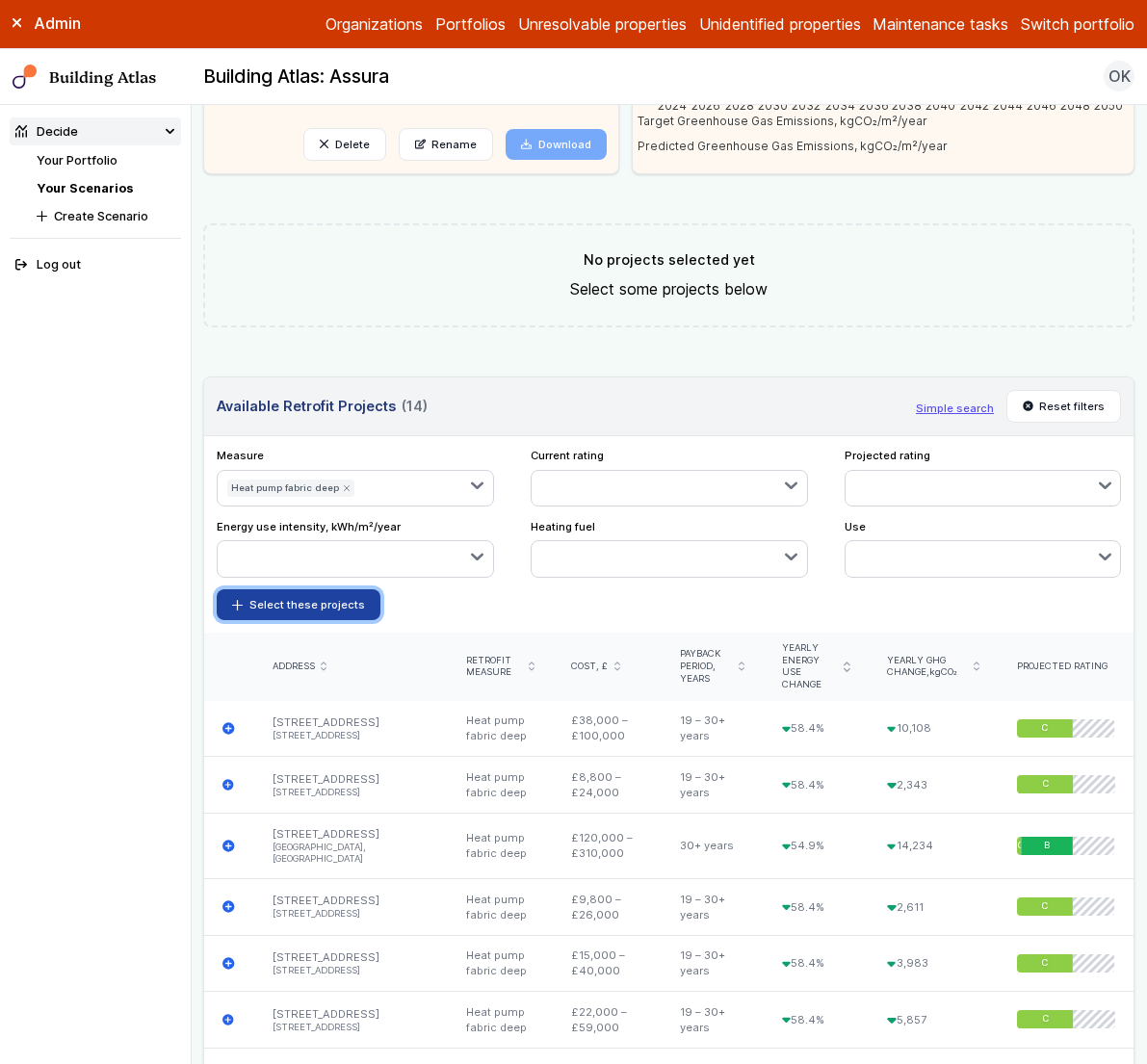
click at [319, 609] on button "Select these projects" at bounding box center [299, 604] width 164 height 30
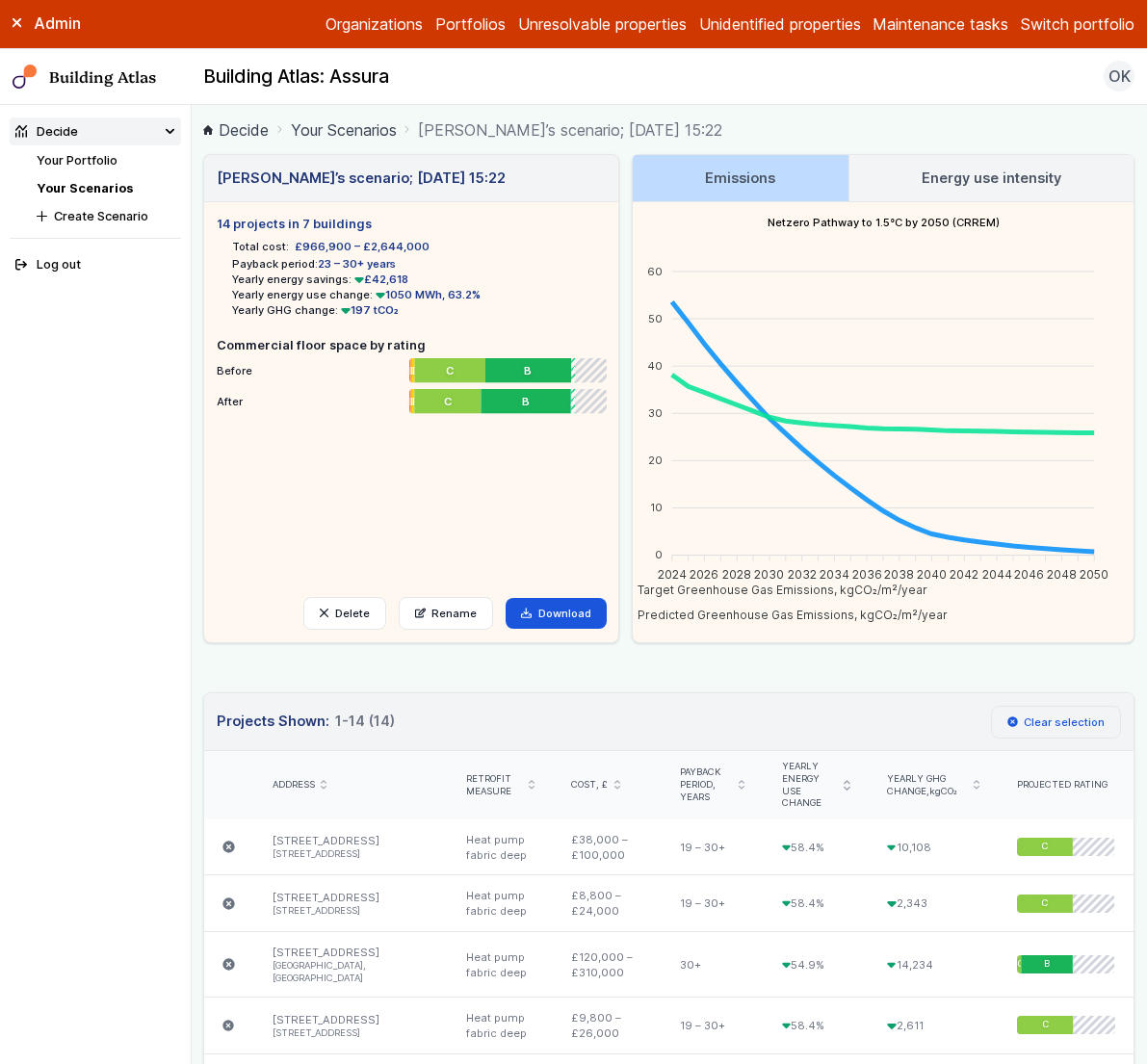
scroll to position [8, 0]
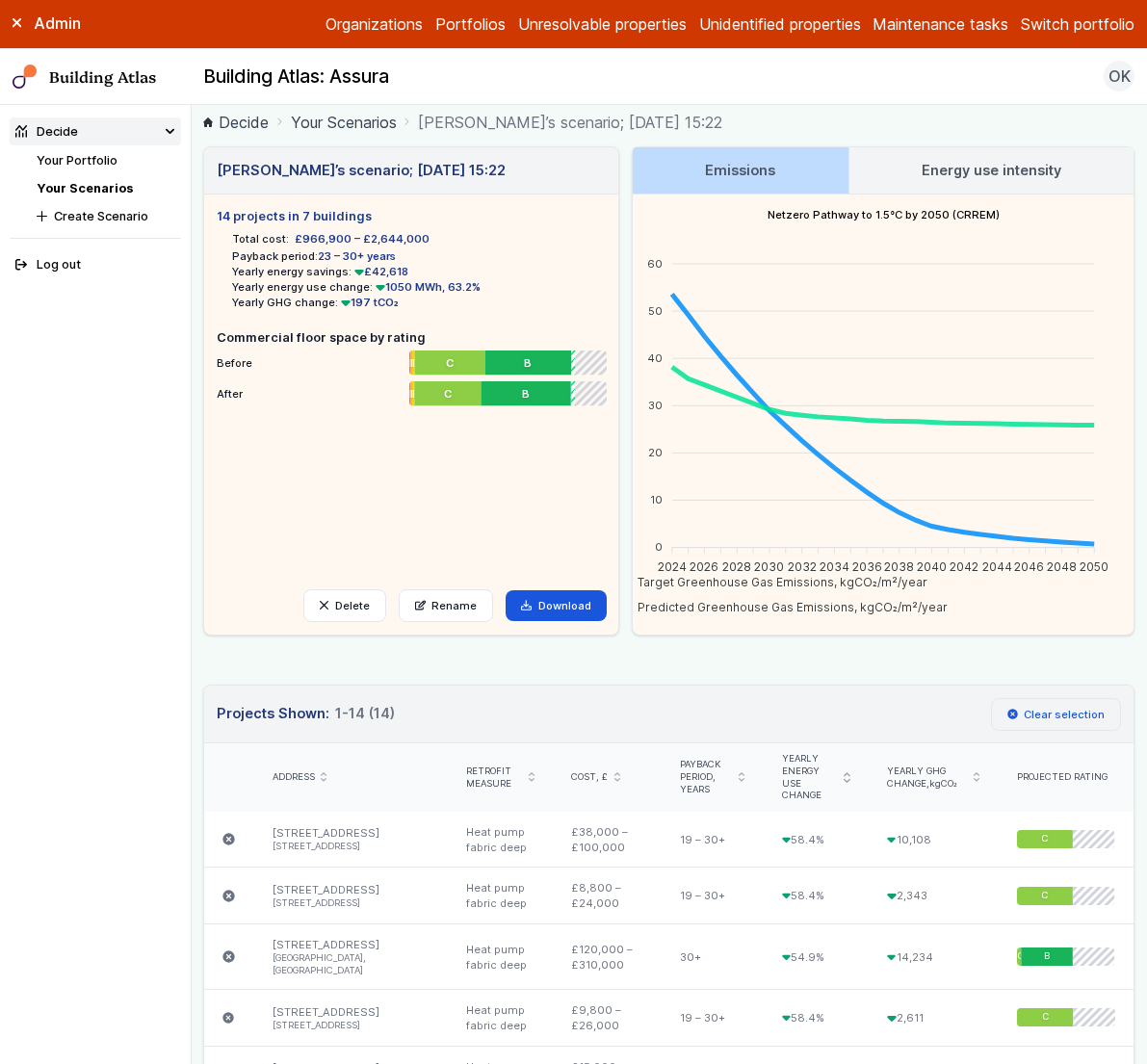
click at [1065, 715] on button "Clear selection" at bounding box center [1057, 714] width 131 height 32
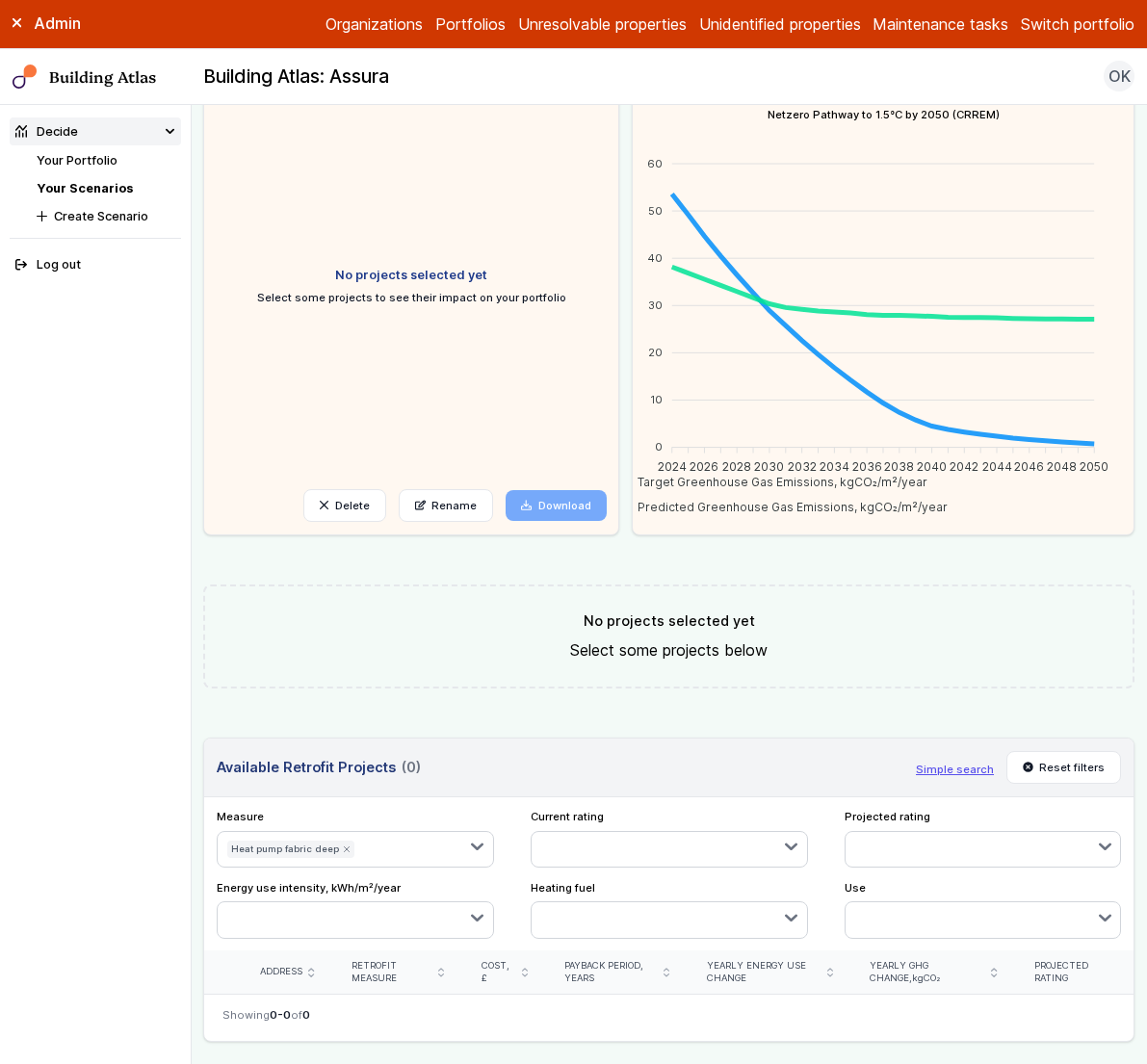
scroll to position [195, 0]
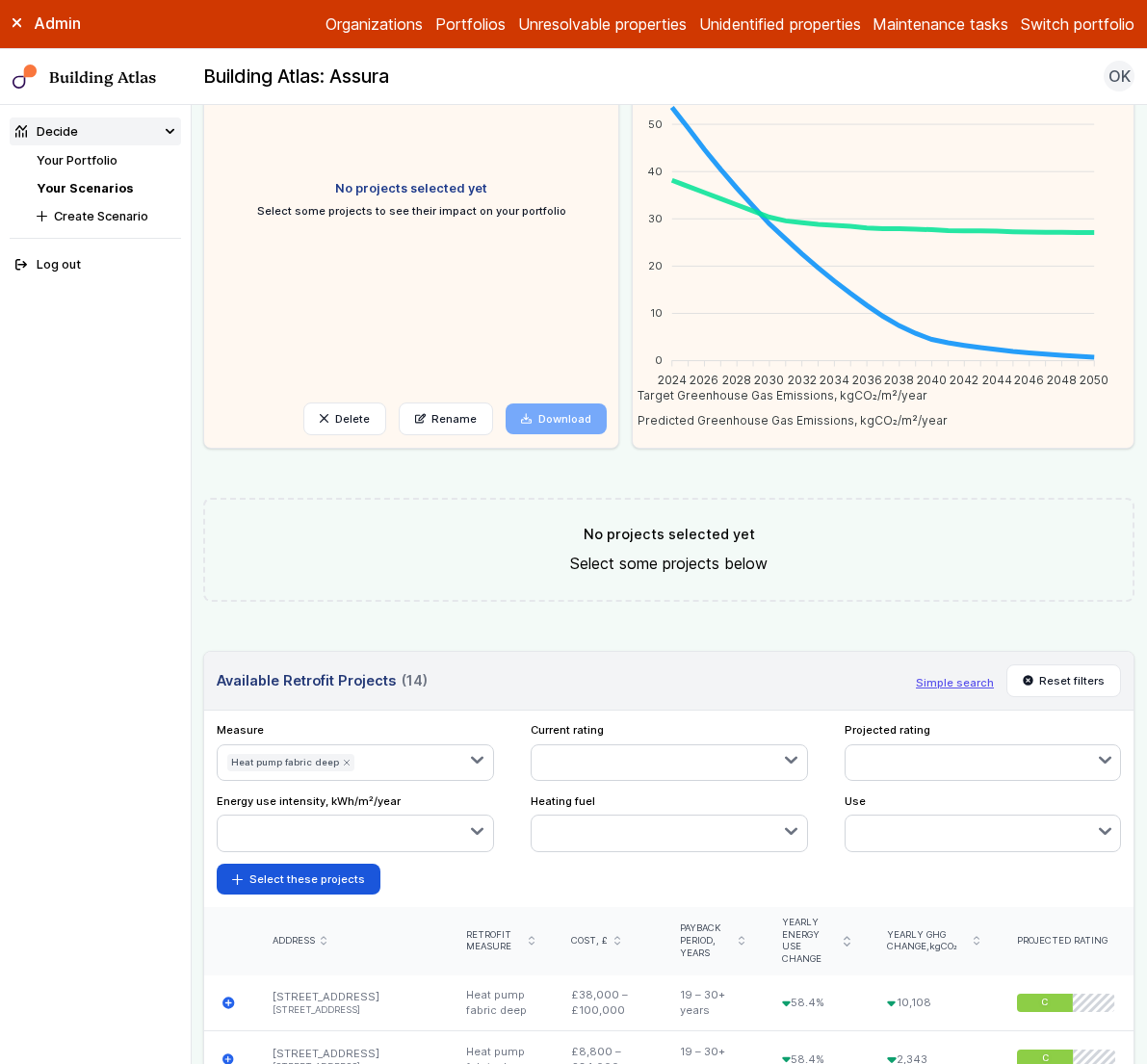
click at [343, 762] on icon "submit" at bounding box center [347, 762] width 8 height 8
click at [416, 761] on button "button" at bounding box center [429, 762] width 129 height 34
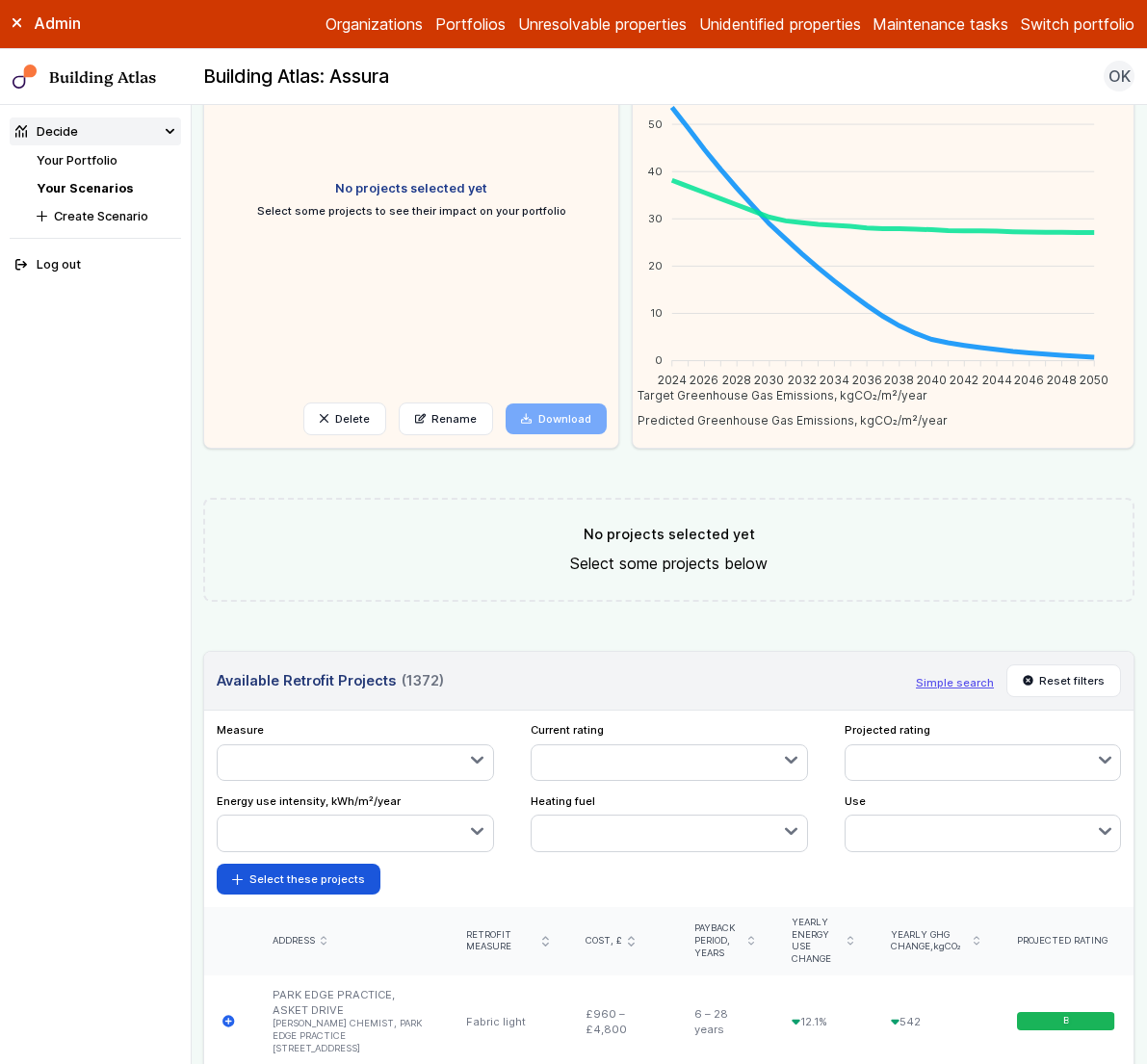
scroll to position [409, 0]
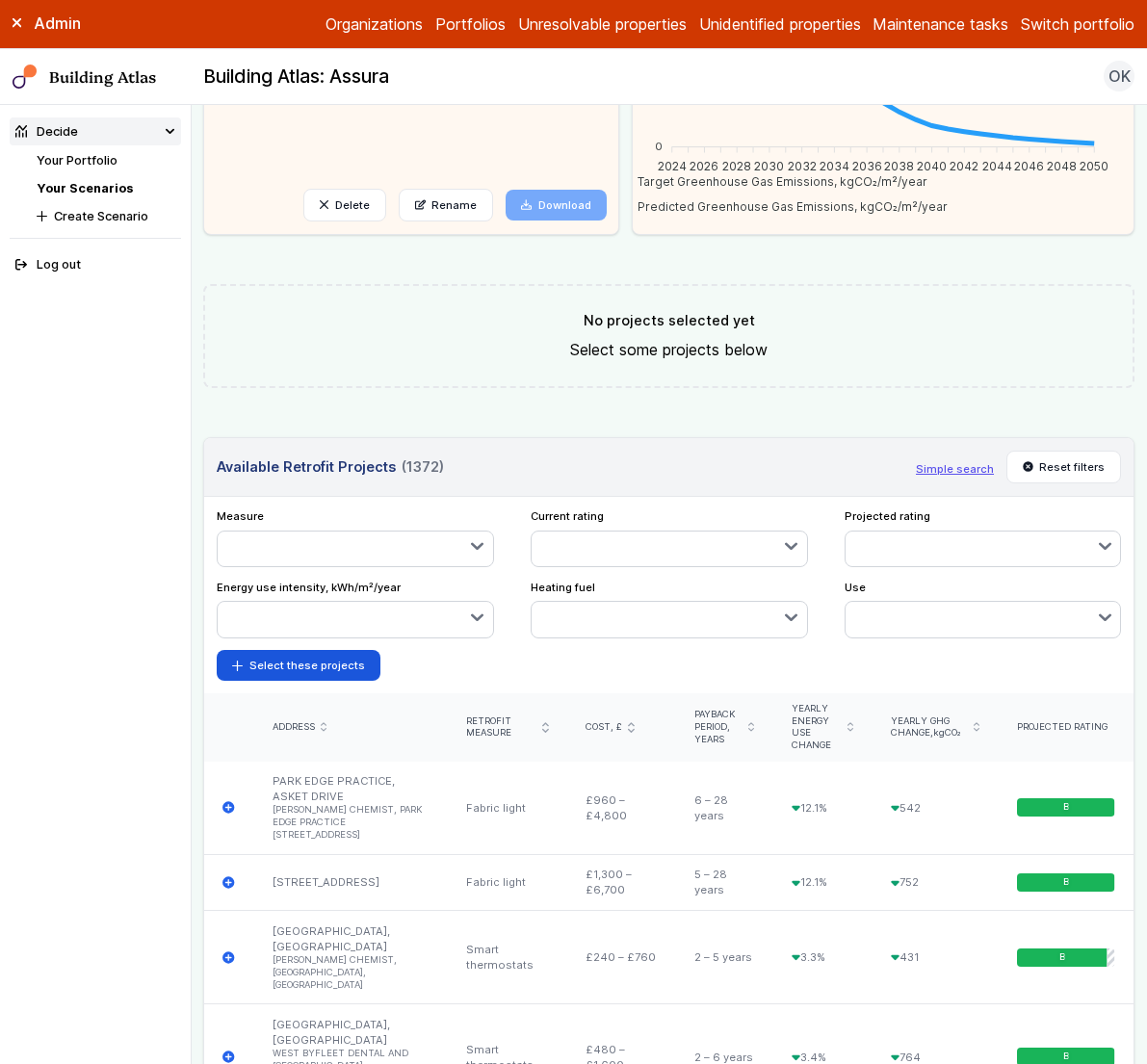
click at [471, 549] on icon "button" at bounding box center [477, 546] width 13 height 13
click at [0, 0] on span "Heat pump" at bounding box center [0, 0] width 0 height 0
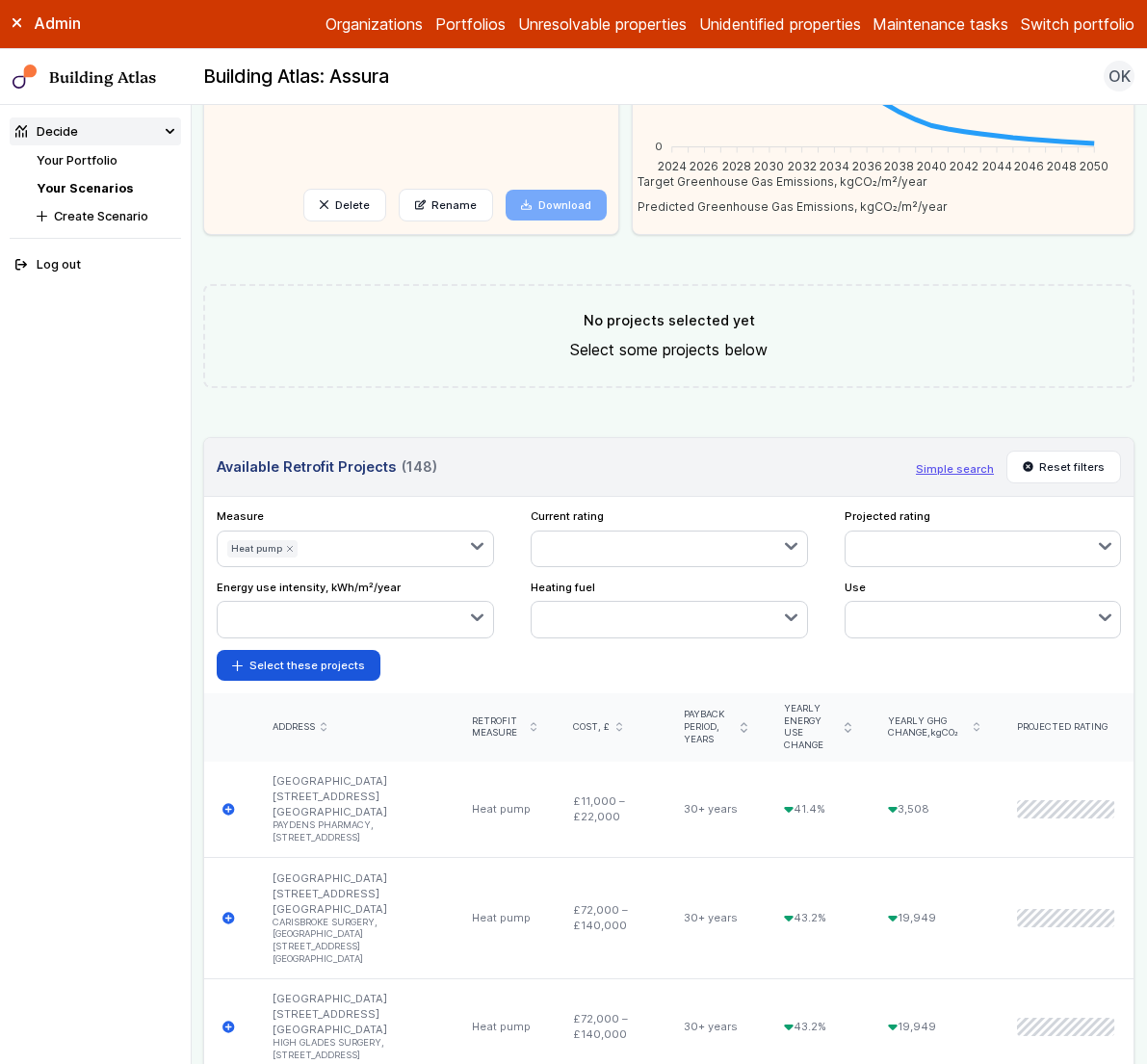
click at [355, 548] on button "button" at bounding box center [400, 548] width 186 height 34
click at [0, 0] on span "Fabric deep" at bounding box center [0, 0] width 0 height 0
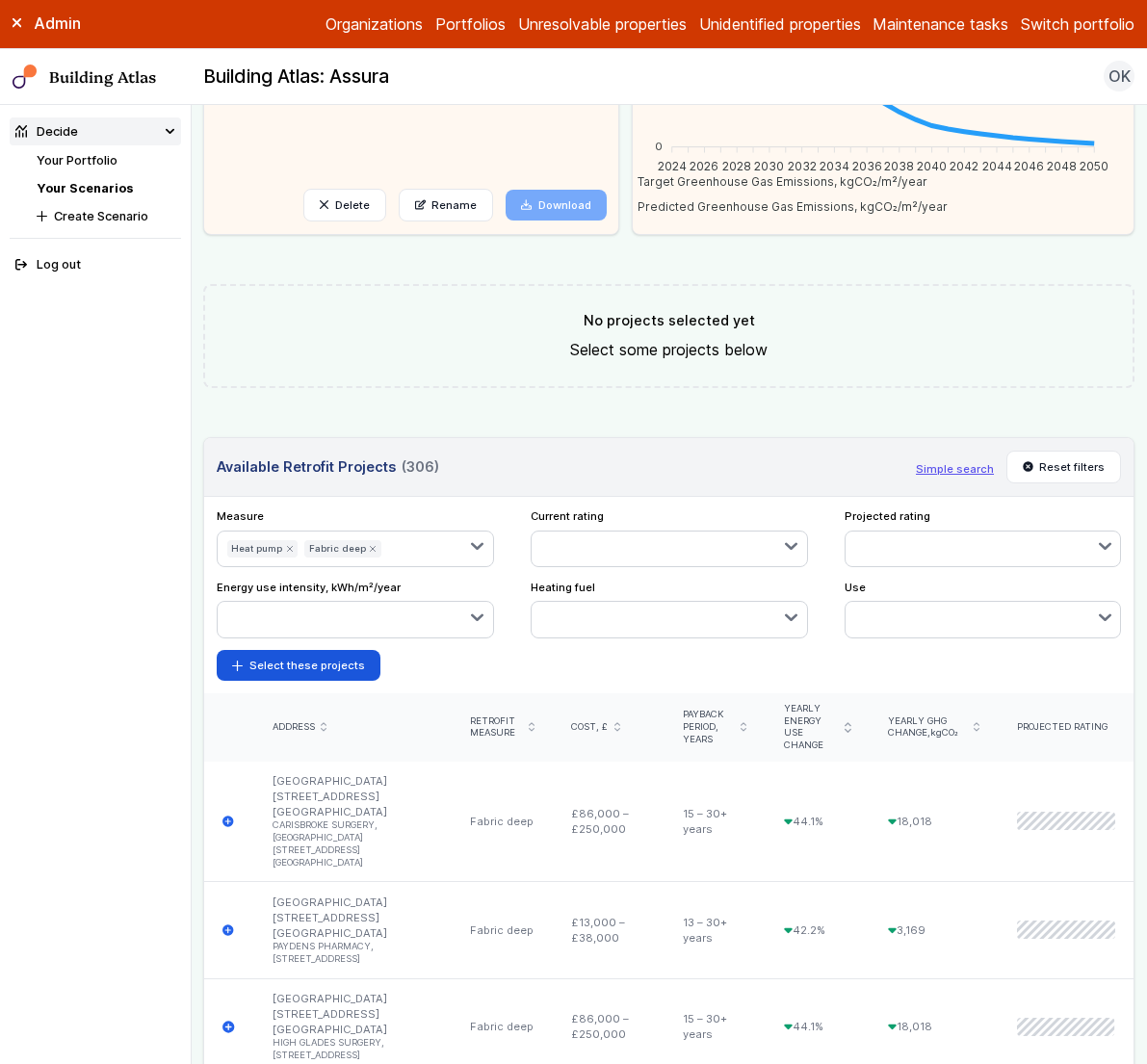
scroll to position [413, 0]
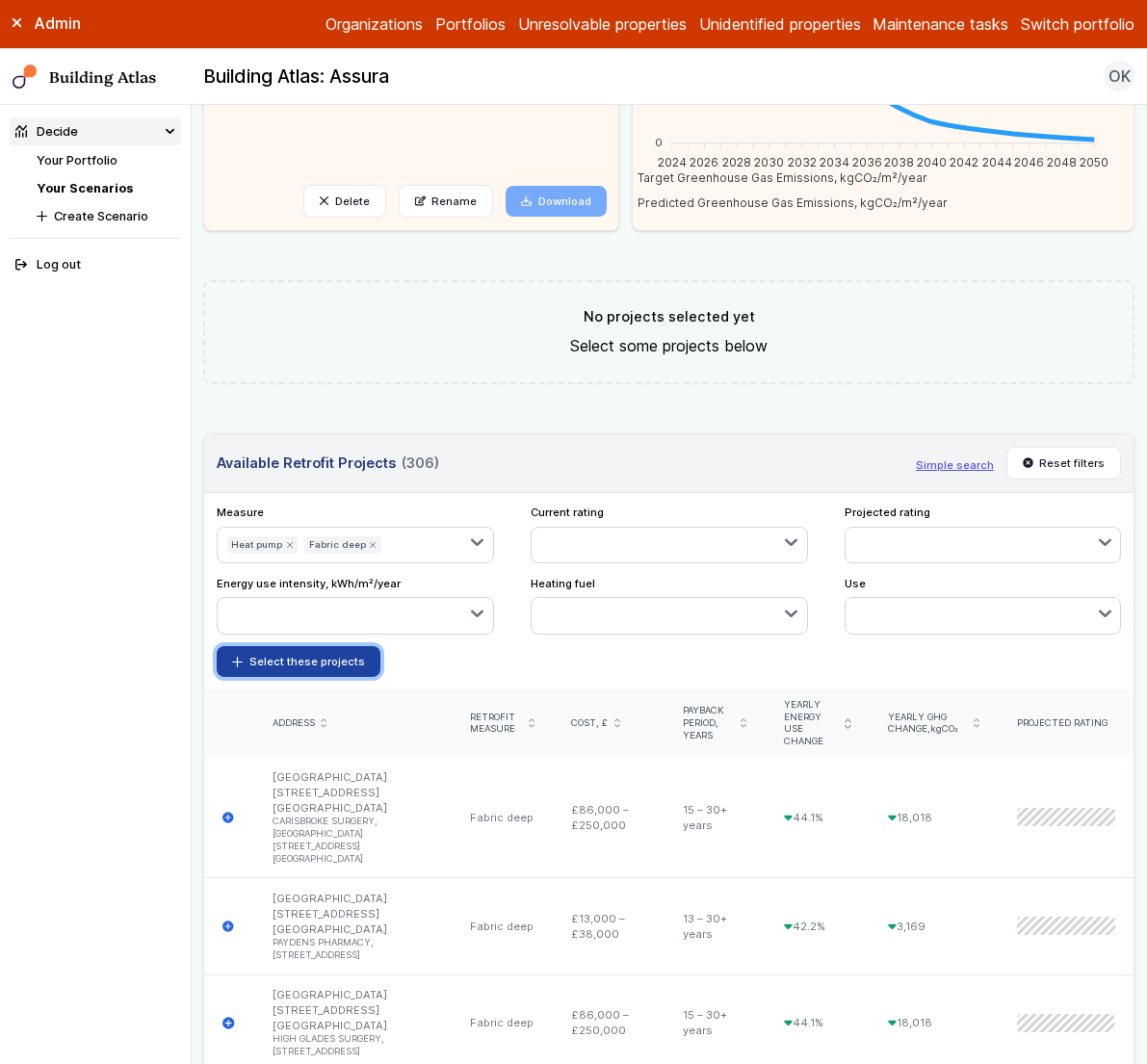
click at [313, 670] on button "Select these projects" at bounding box center [299, 661] width 164 height 30
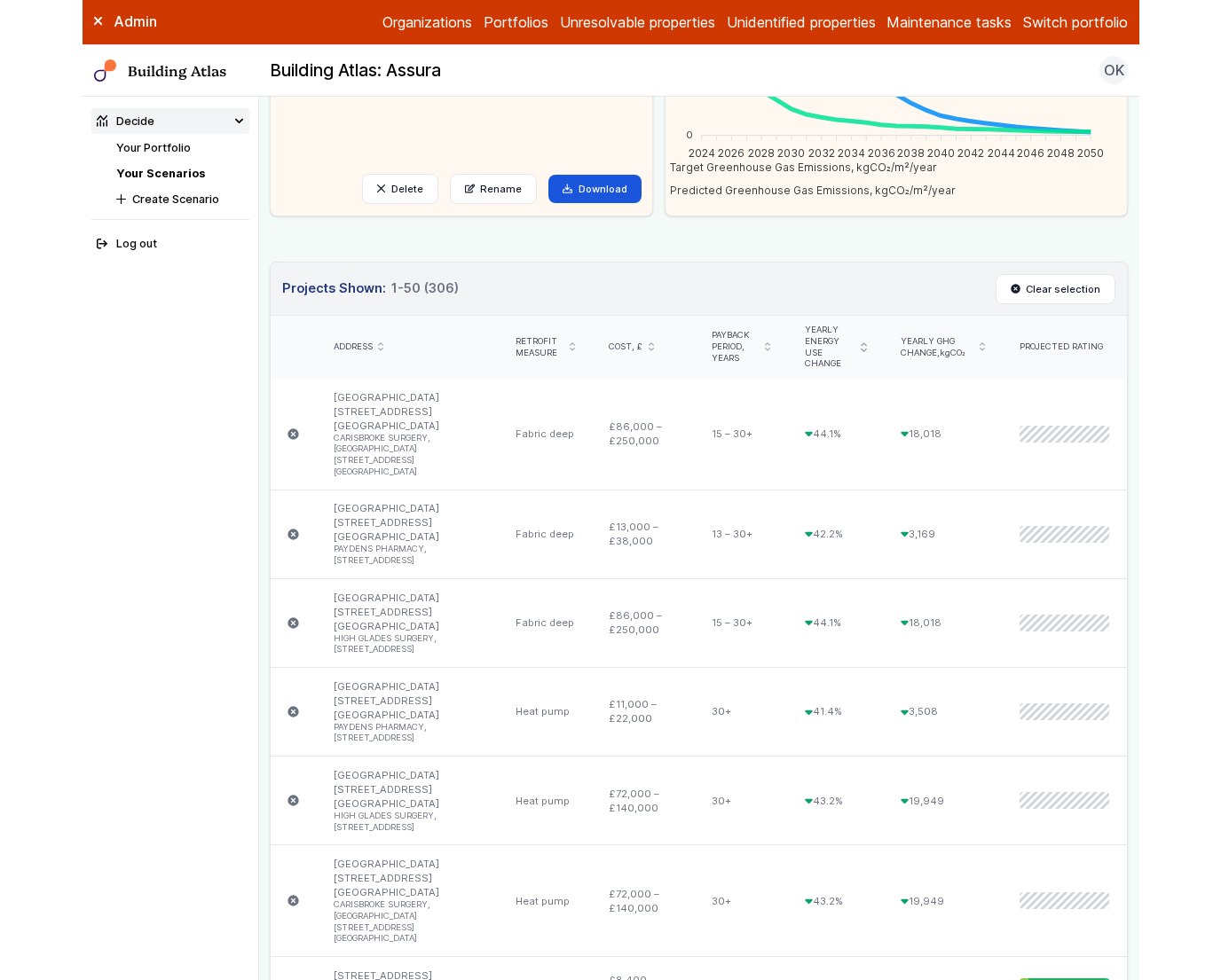
scroll to position [0, 0]
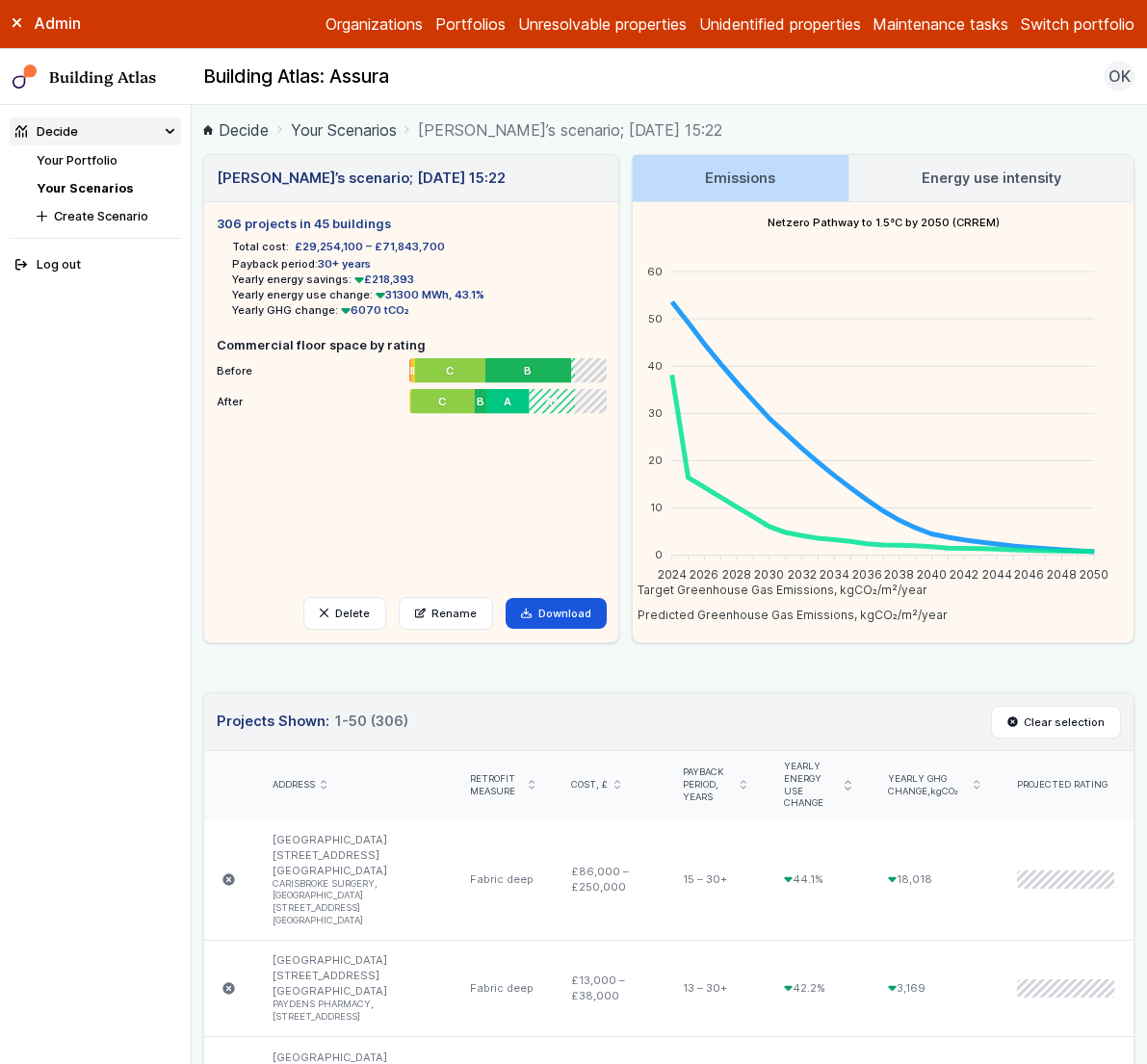
click at [83, 187] on link "Your Scenarios" at bounding box center [85, 188] width 96 height 15
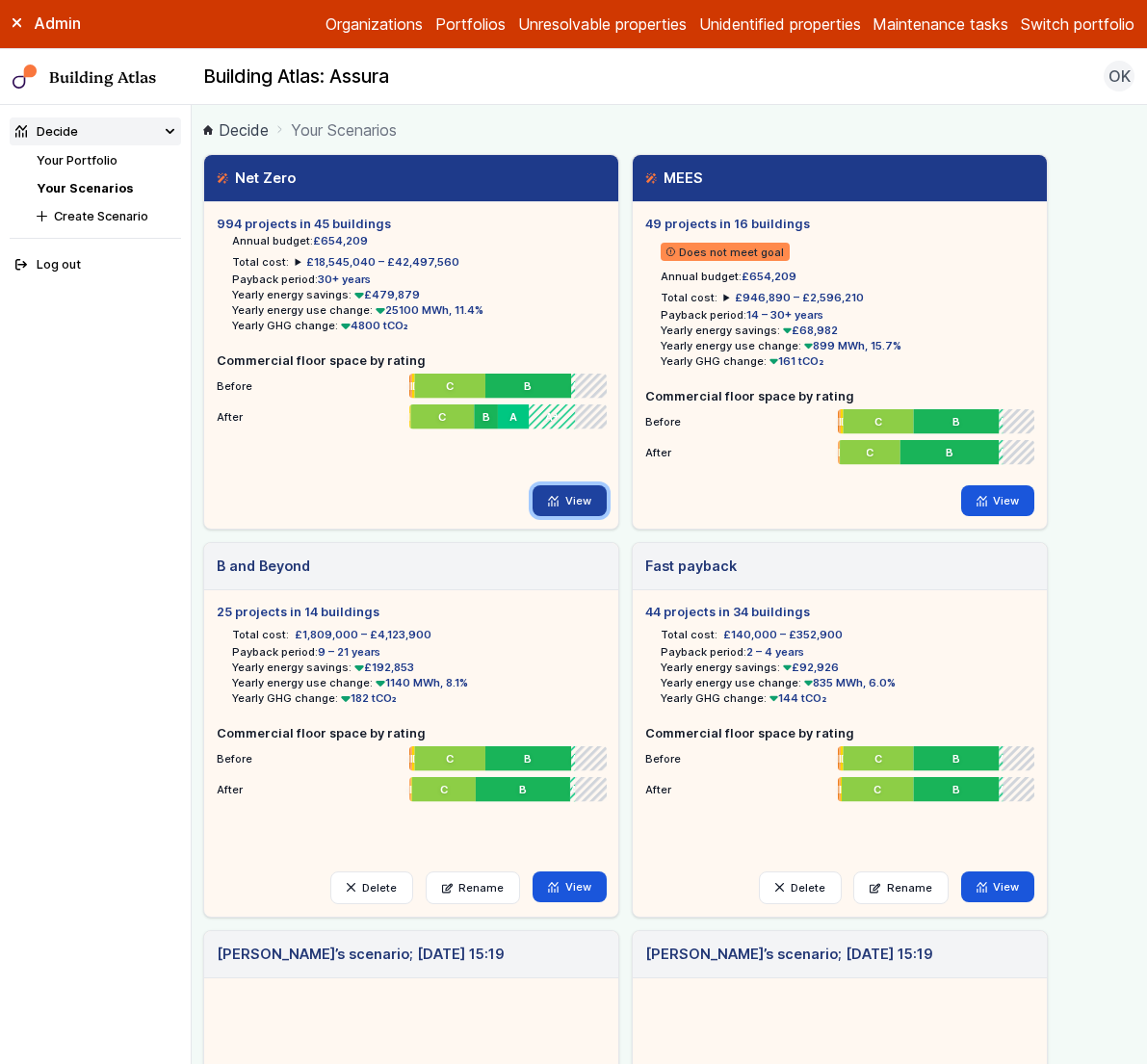
click at [581, 499] on link "View" at bounding box center [569, 500] width 74 height 30
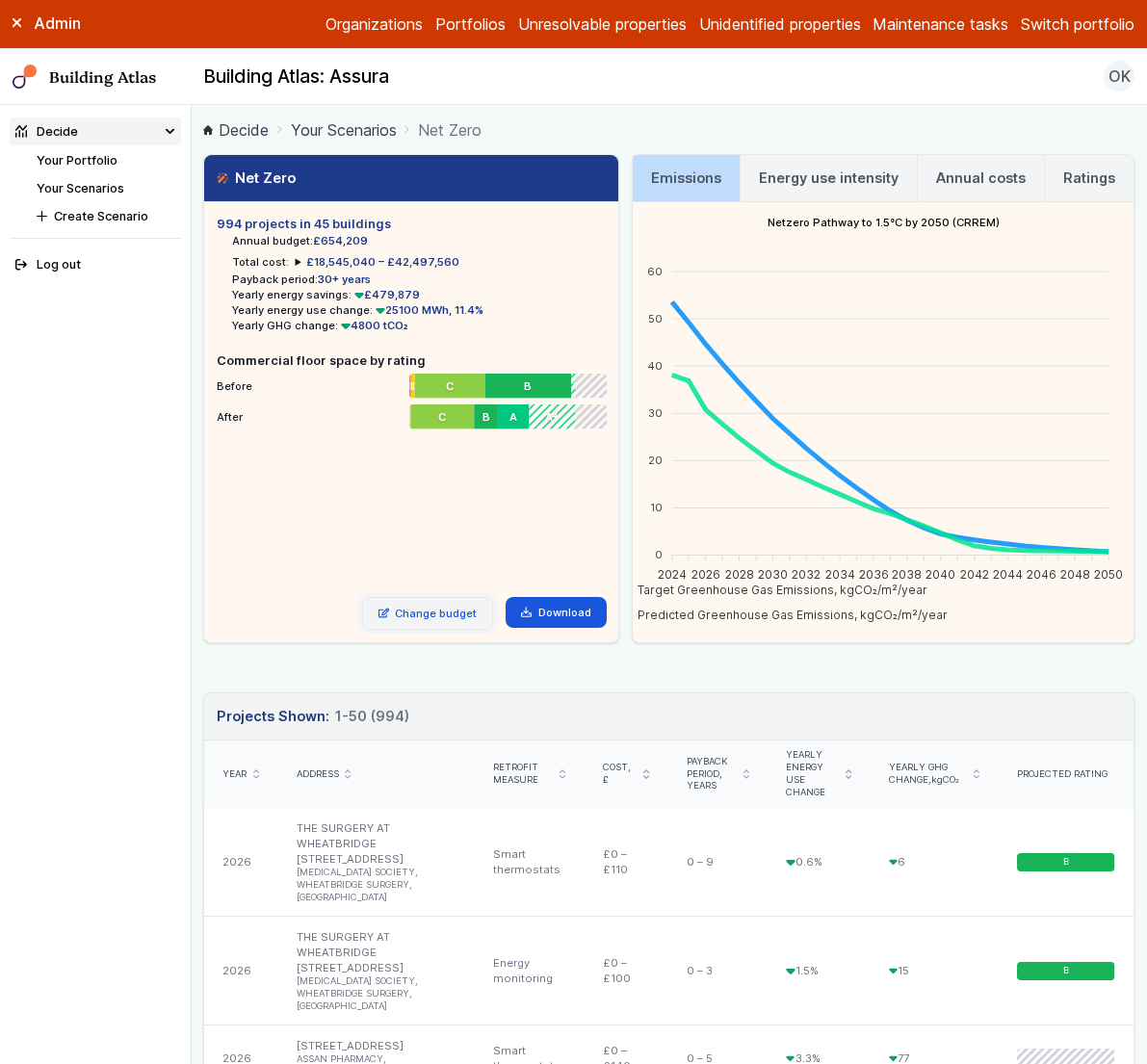
click at [430, 609] on link "Change budget" at bounding box center [429, 613] width 132 height 32
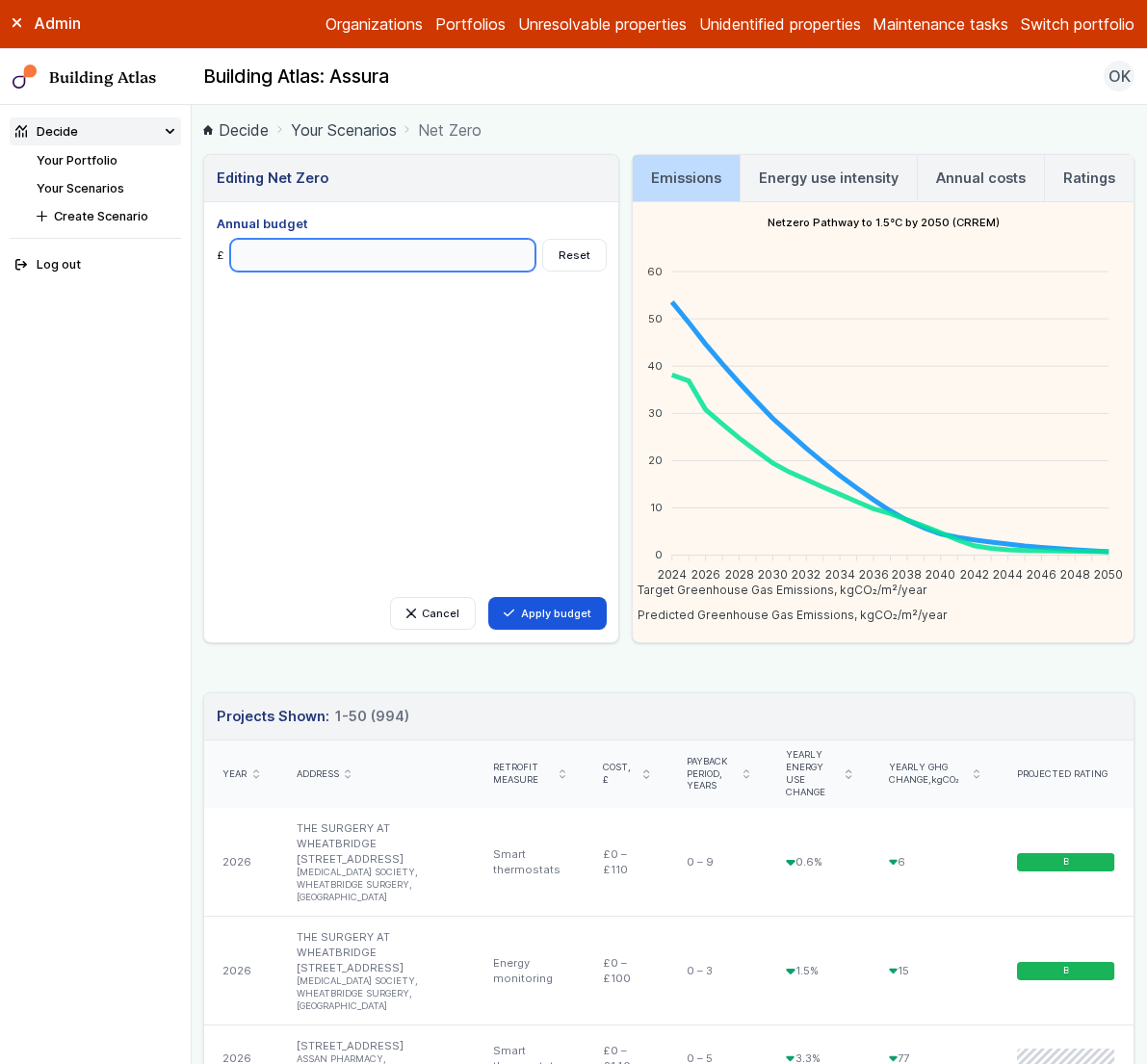
click at [294, 254] on input "Annual budget" at bounding box center [382, 254] width 306 height 32
type input "*******"
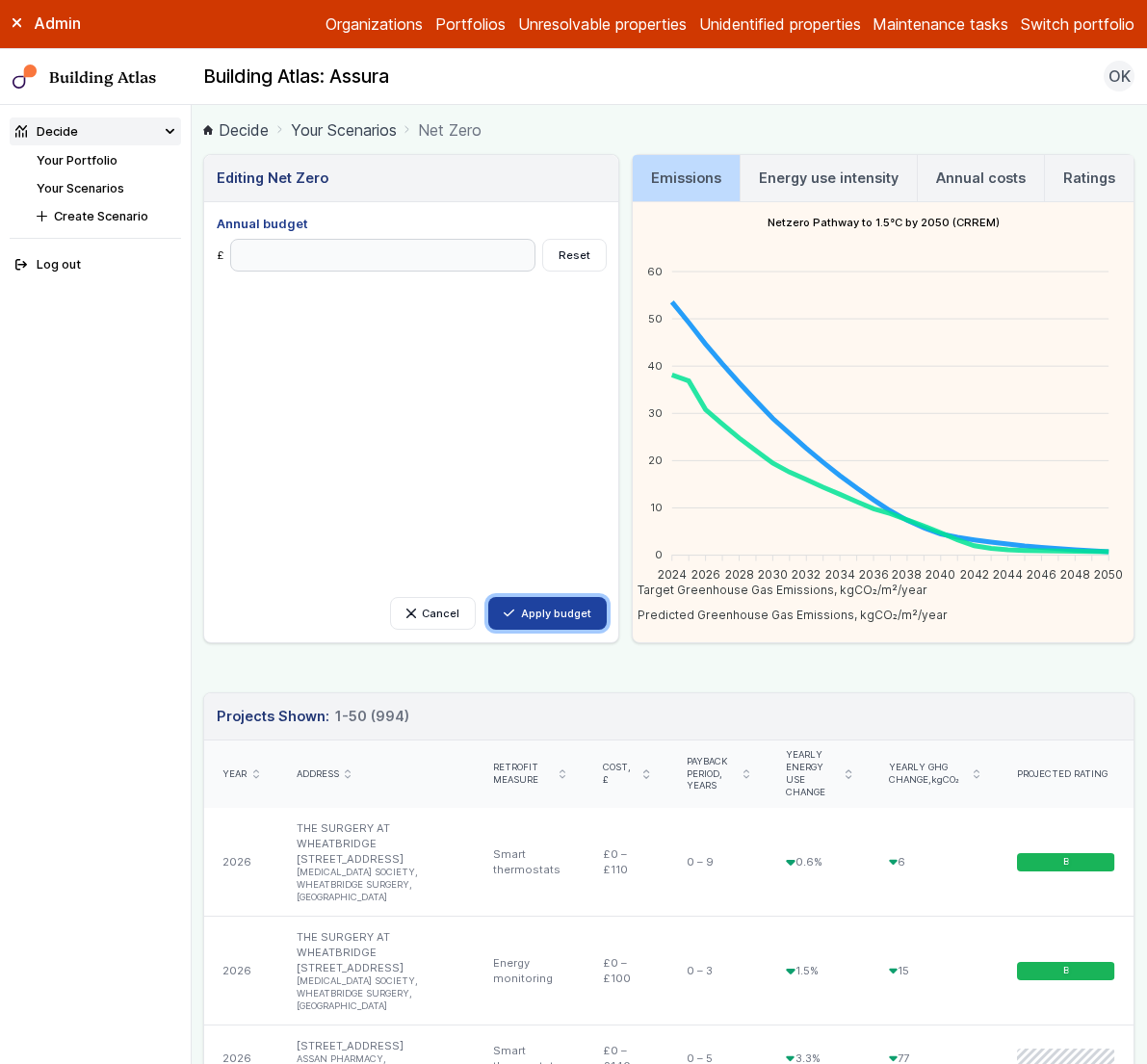
click at [560, 620] on button "Apply budget" at bounding box center [547, 613] width 119 height 32
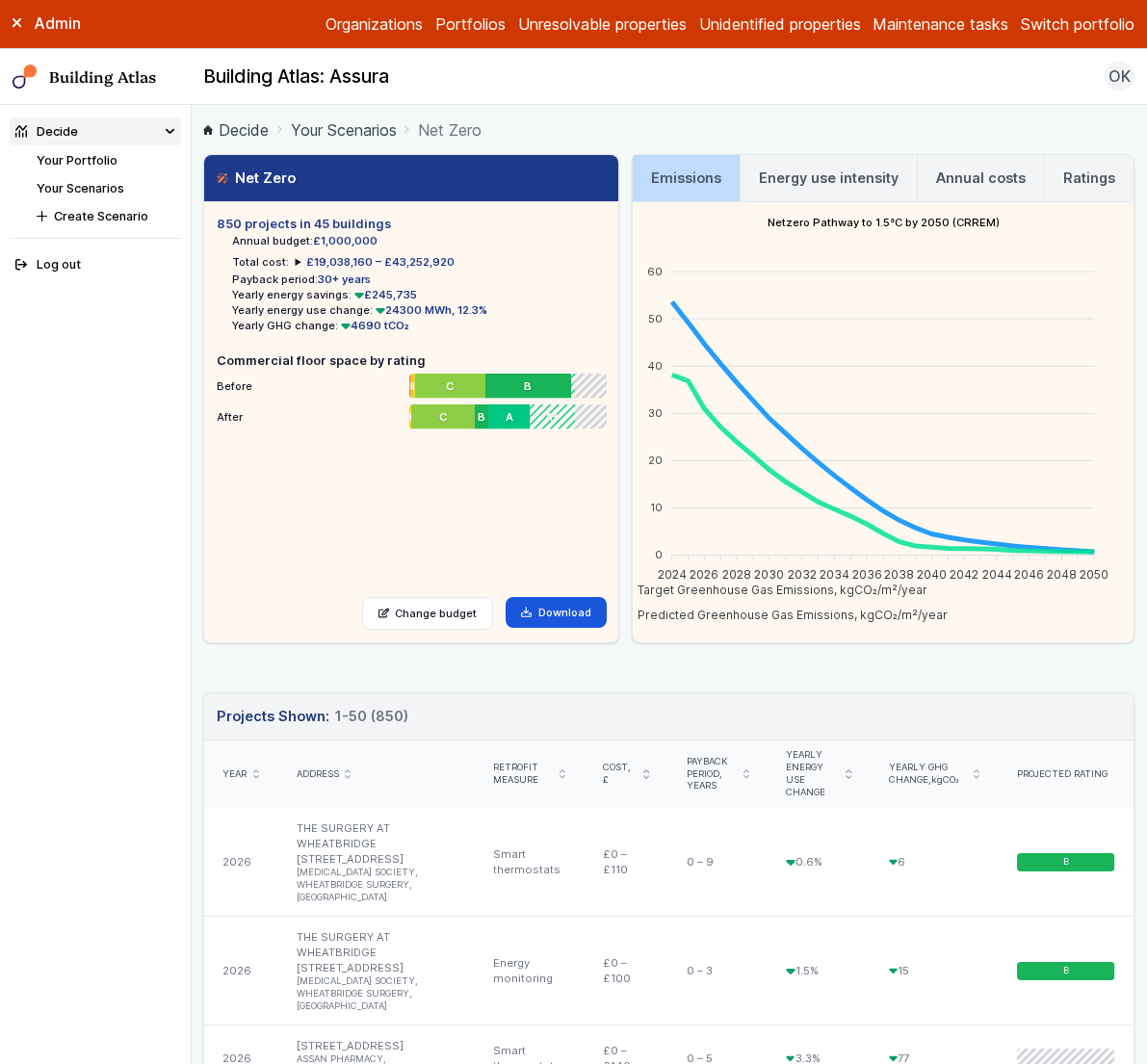
click at [847, 179] on h3 "Energy use intensity" at bounding box center [829, 179] width 140 height 22
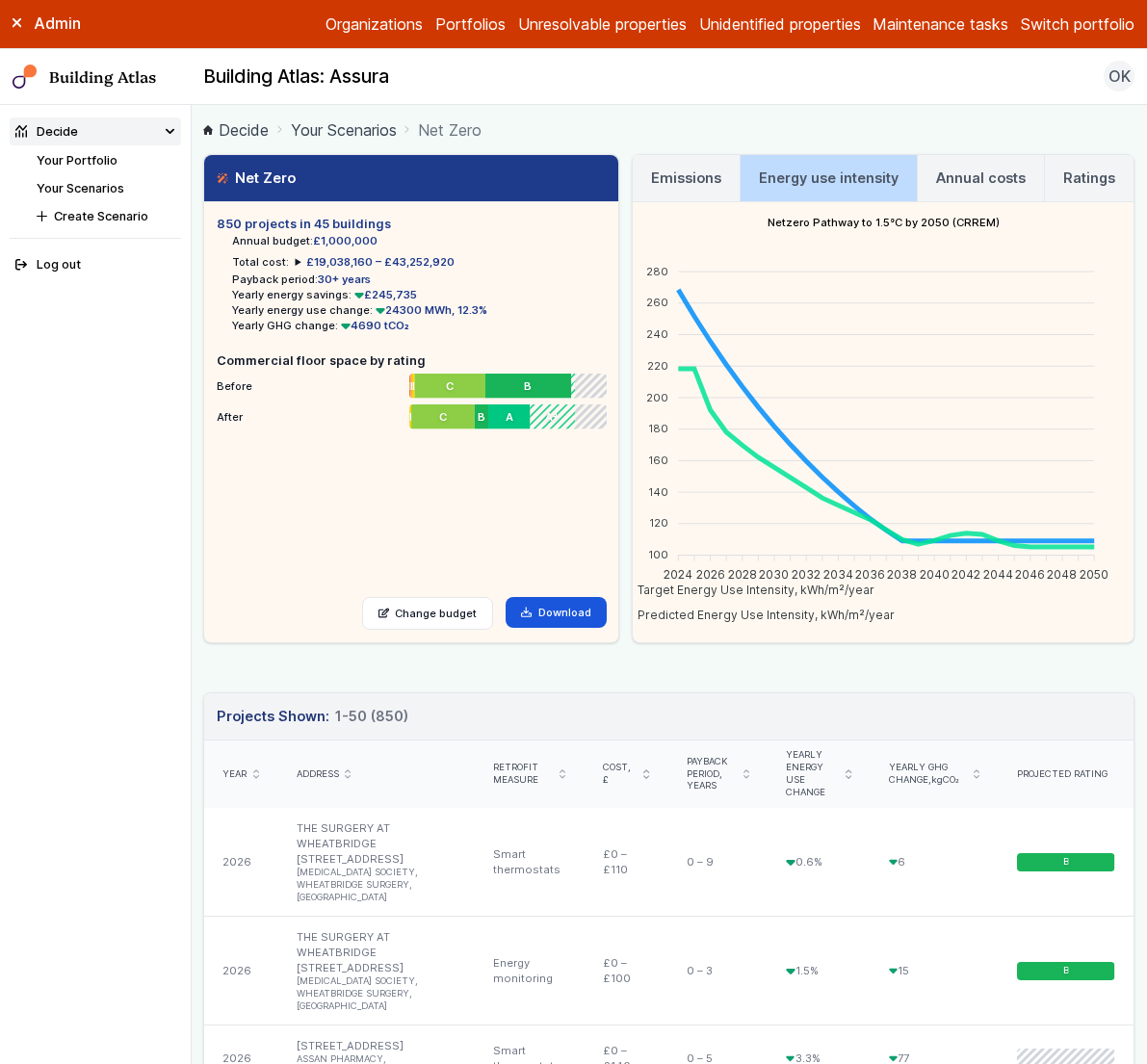
click at [991, 190] on link "Annual costs" at bounding box center [981, 178] width 126 height 46
